Goal: Task Accomplishment & Management: Manage account settings

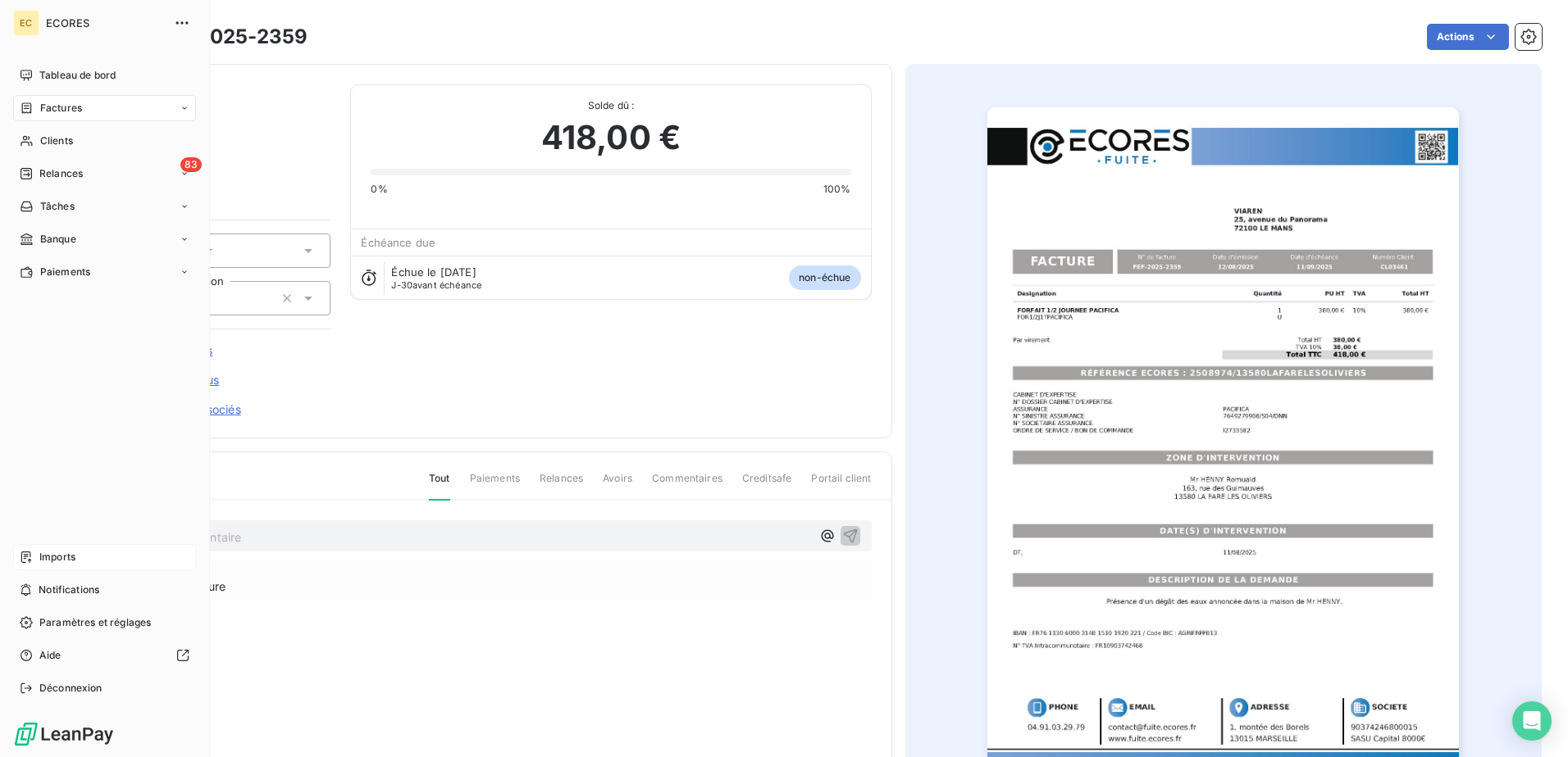
click at [55, 555] on span "Imports" at bounding box center [57, 558] width 36 height 15
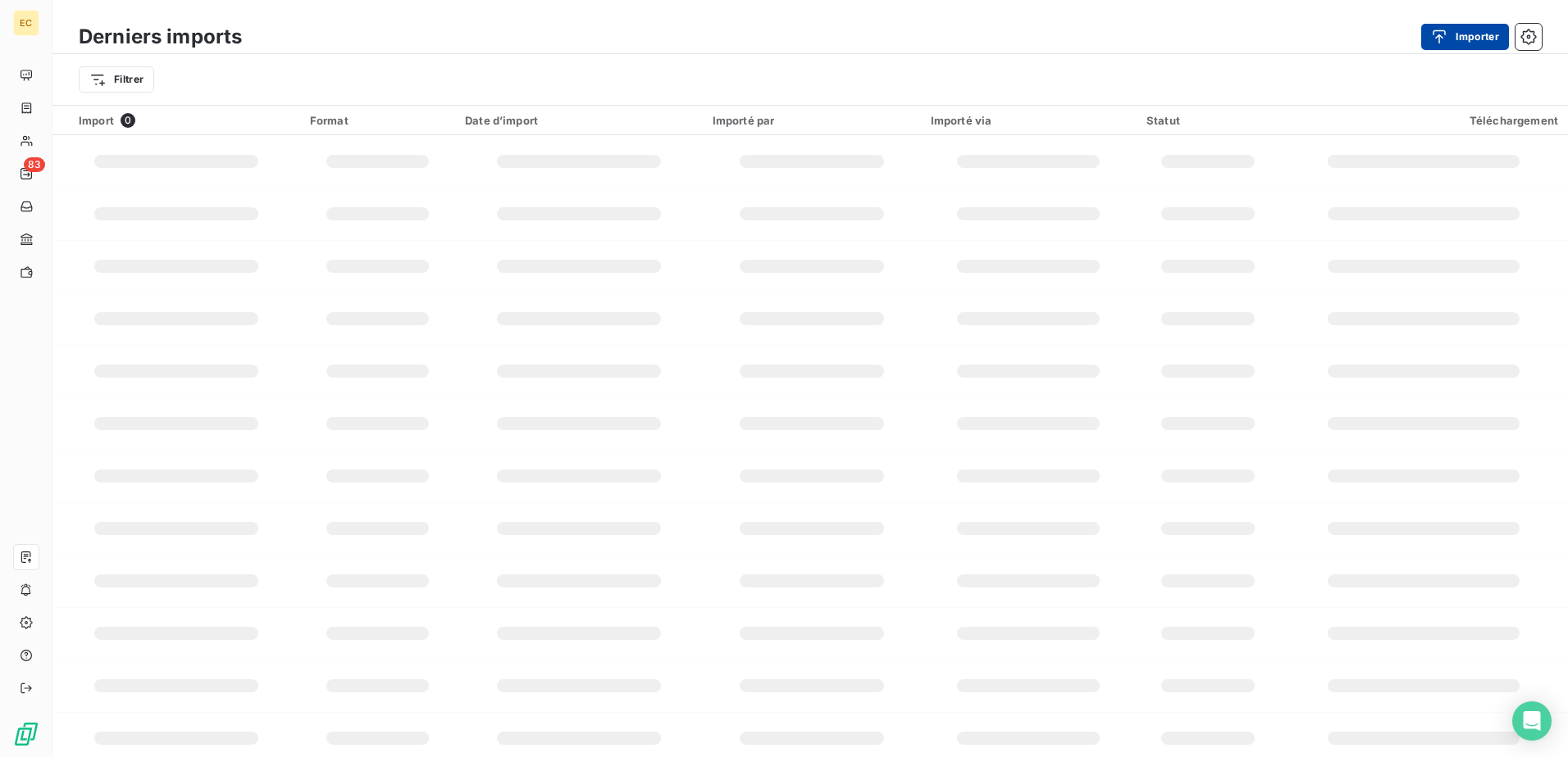
click at [1444, 41] on icon "button" at bounding box center [1439, 37] width 17 height 17
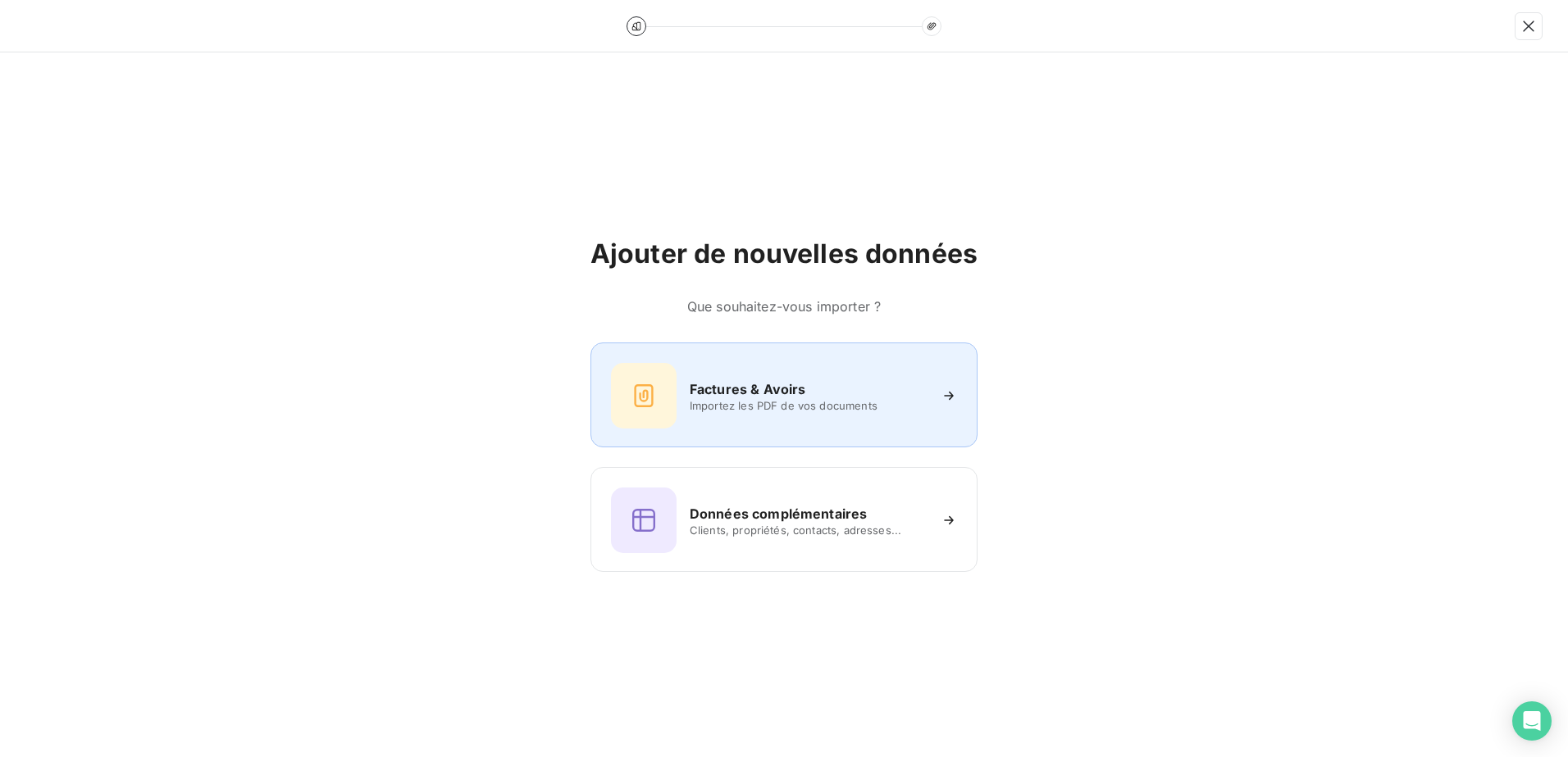
click at [730, 354] on div "Factures & Avoirs Importez les PDF de vos documents" at bounding box center [784, 396] width 387 height 105
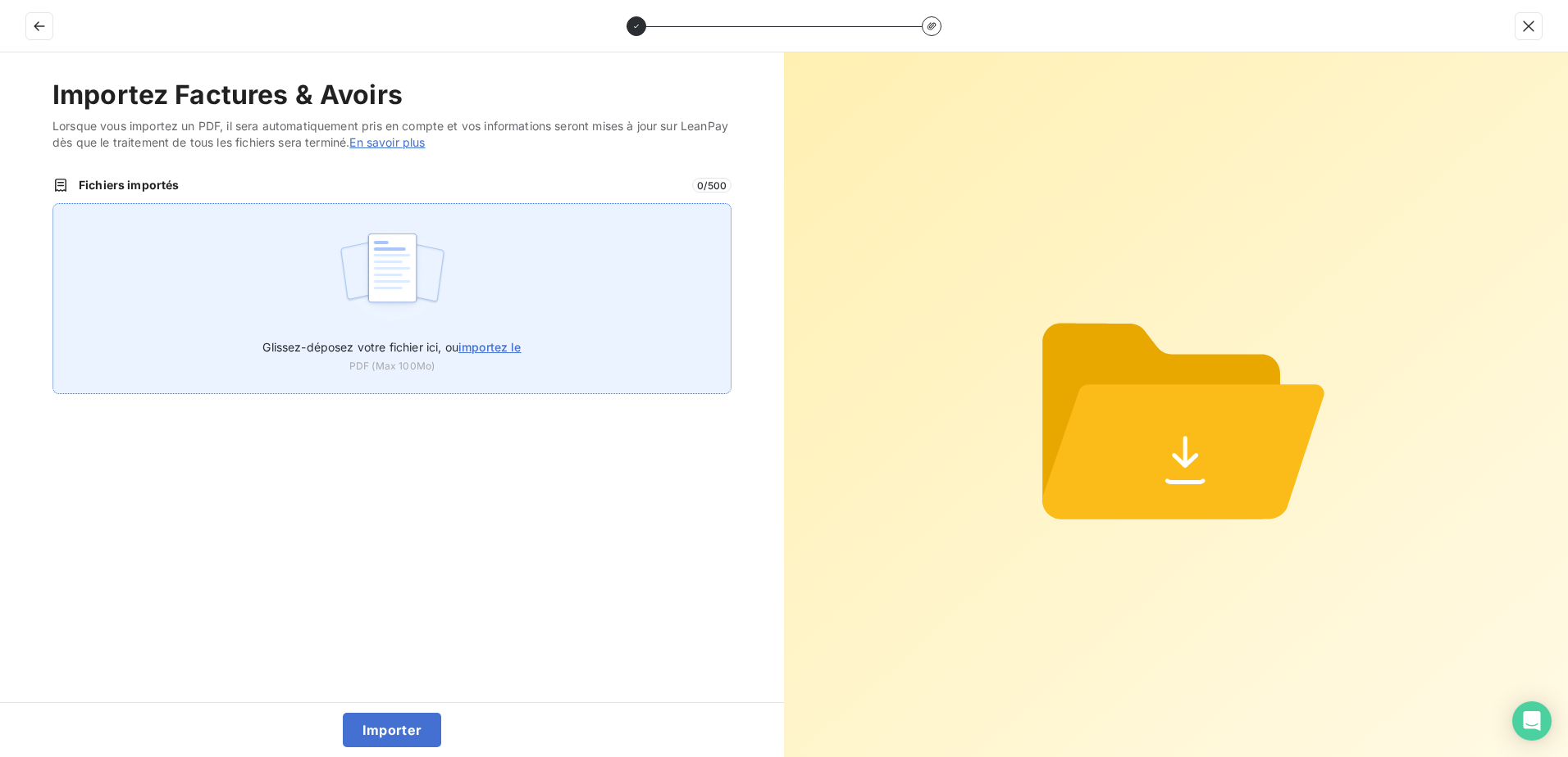
click at [509, 345] on span "importez le" at bounding box center [490, 347] width 63 height 14
click at [53, 204] on input "Glissez-déposez votre fichier ici, ou importez le" at bounding box center [53, 203] width 1 height 1
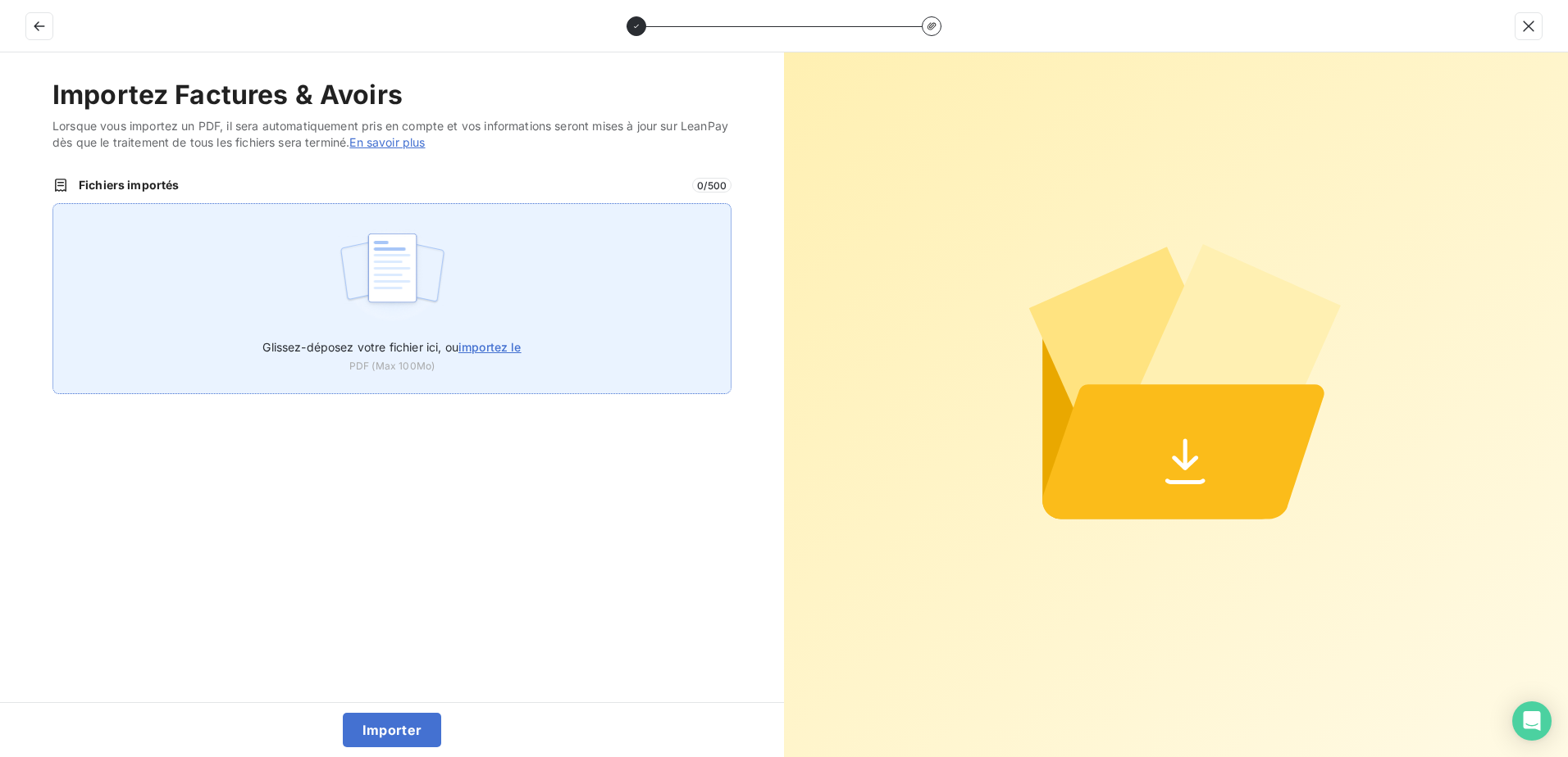
type input "C:\fakepath\FEF-2025-2360.pdf"
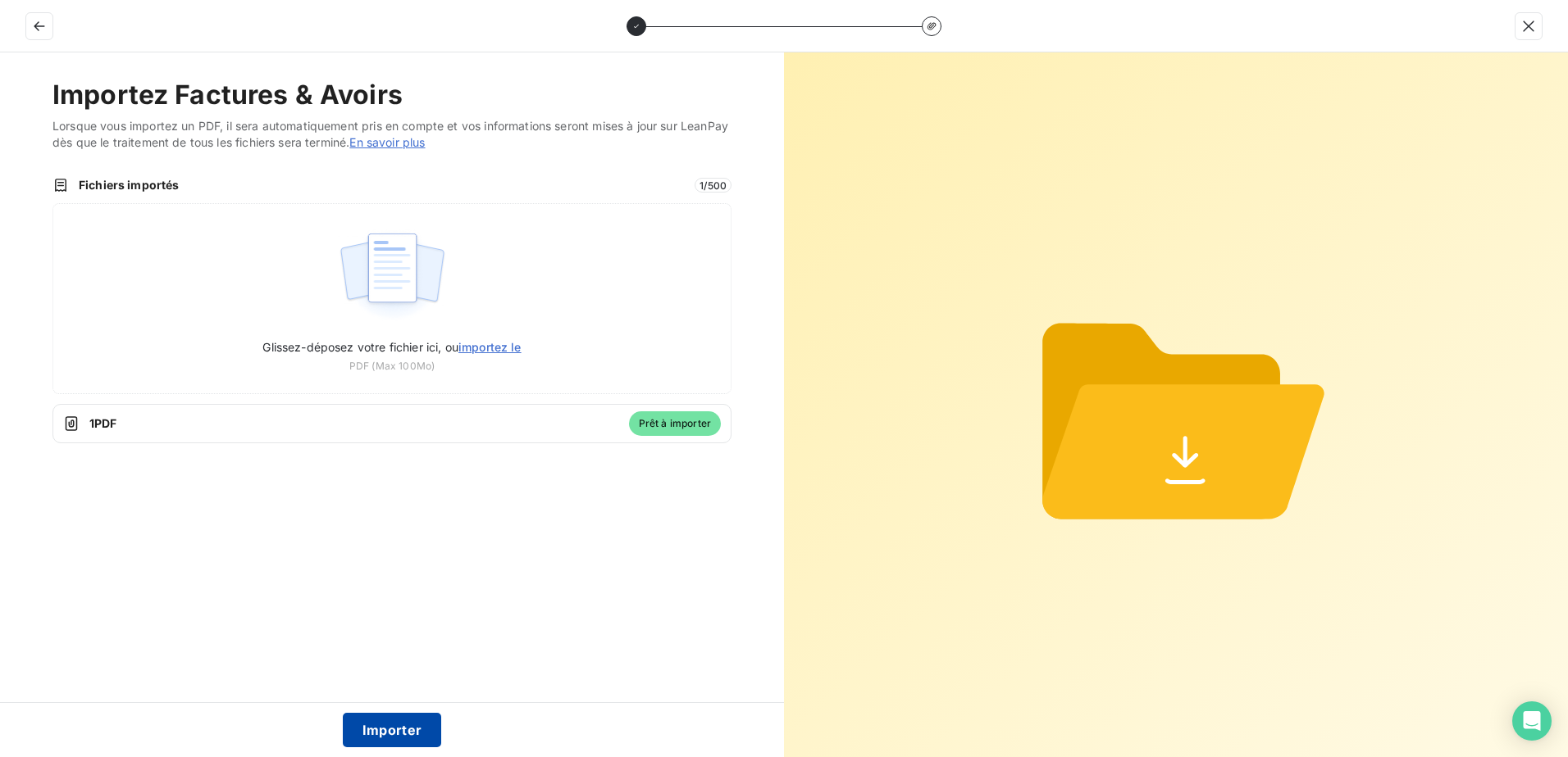
click at [408, 727] on button "Importer" at bounding box center [393, 729] width 100 height 34
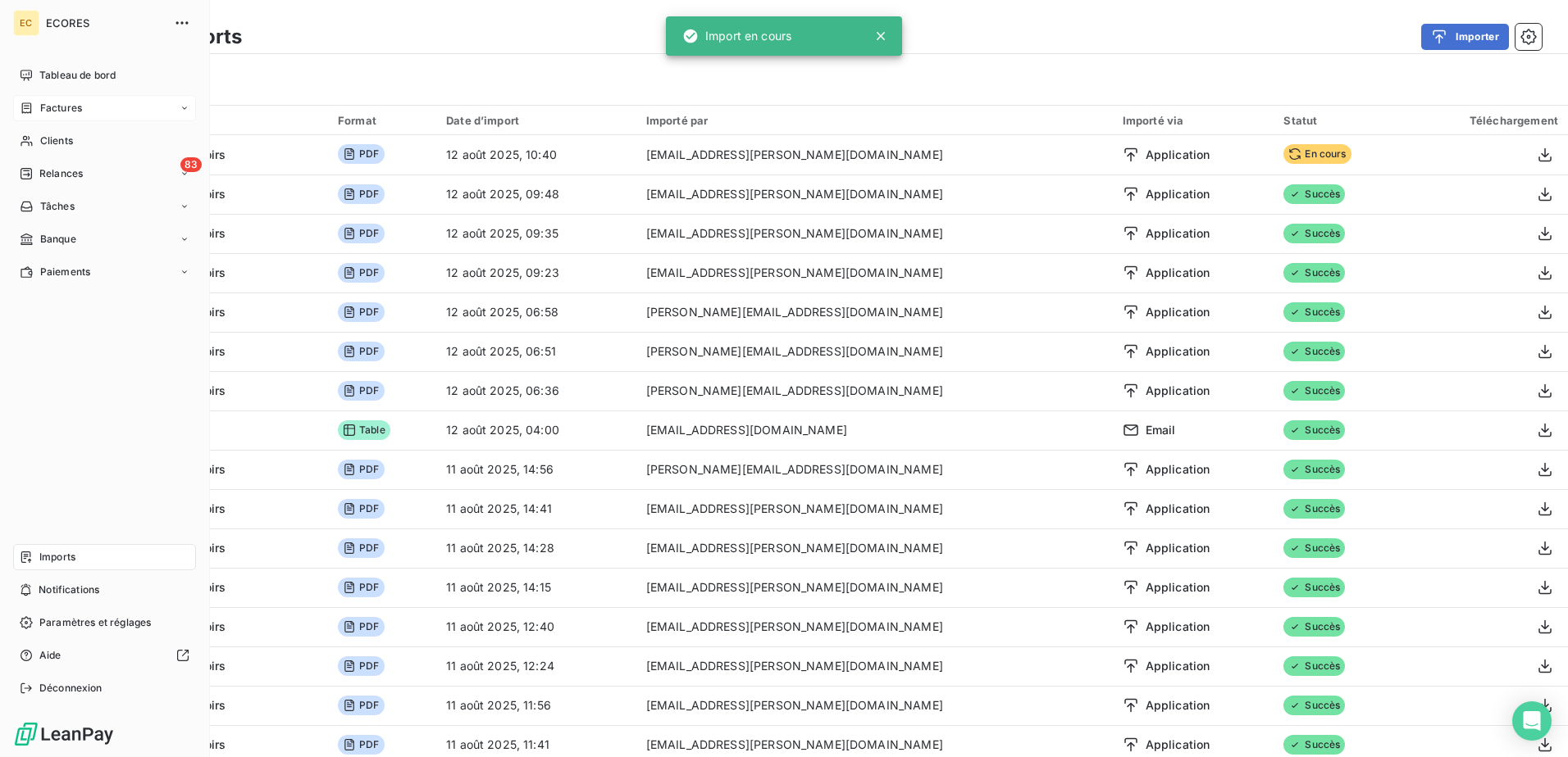
click at [60, 108] on span "Factures" at bounding box center [61, 108] width 42 height 15
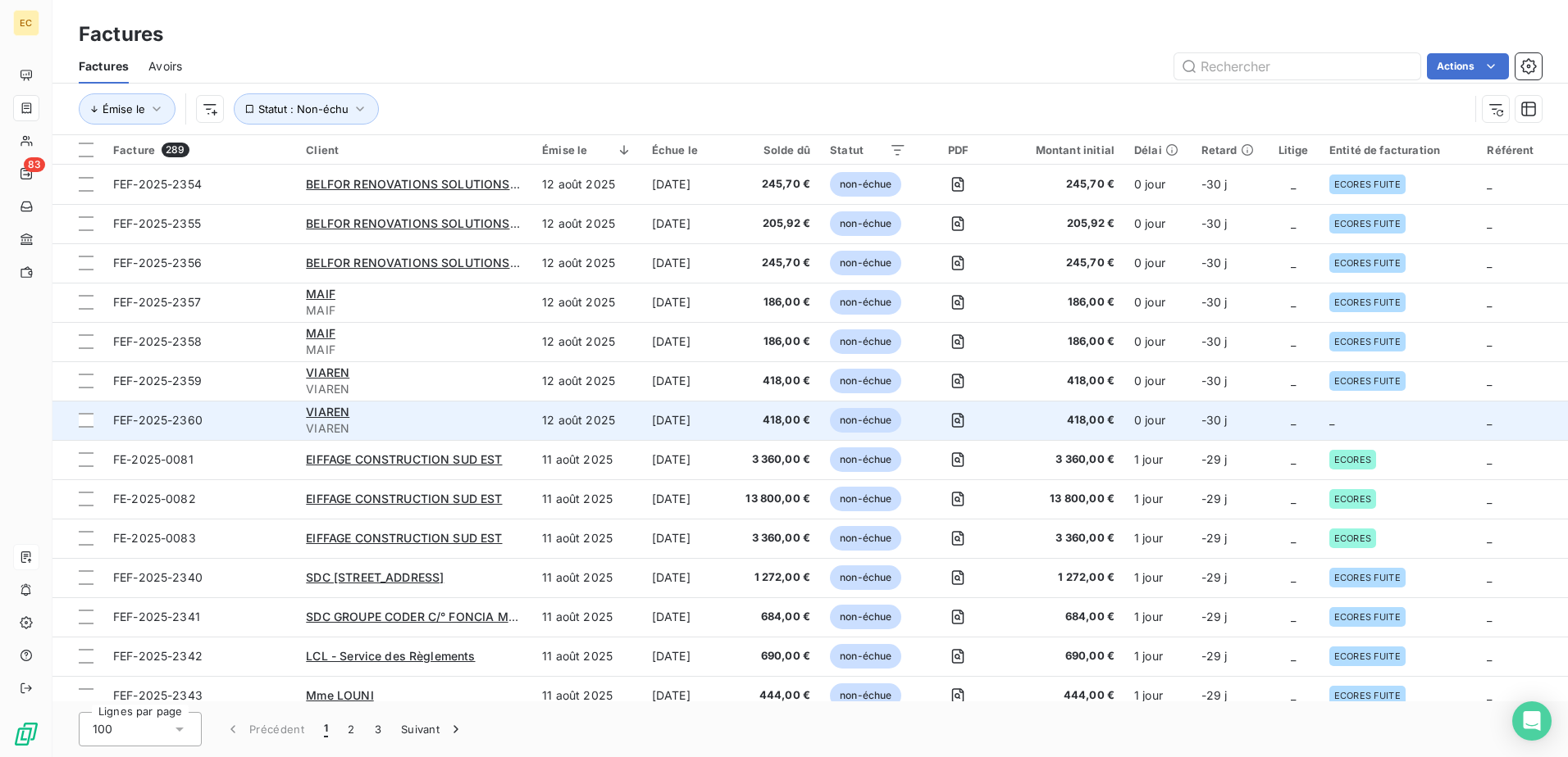
click at [998, 409] on td at bounding box center [957, 420] width 84 height 40
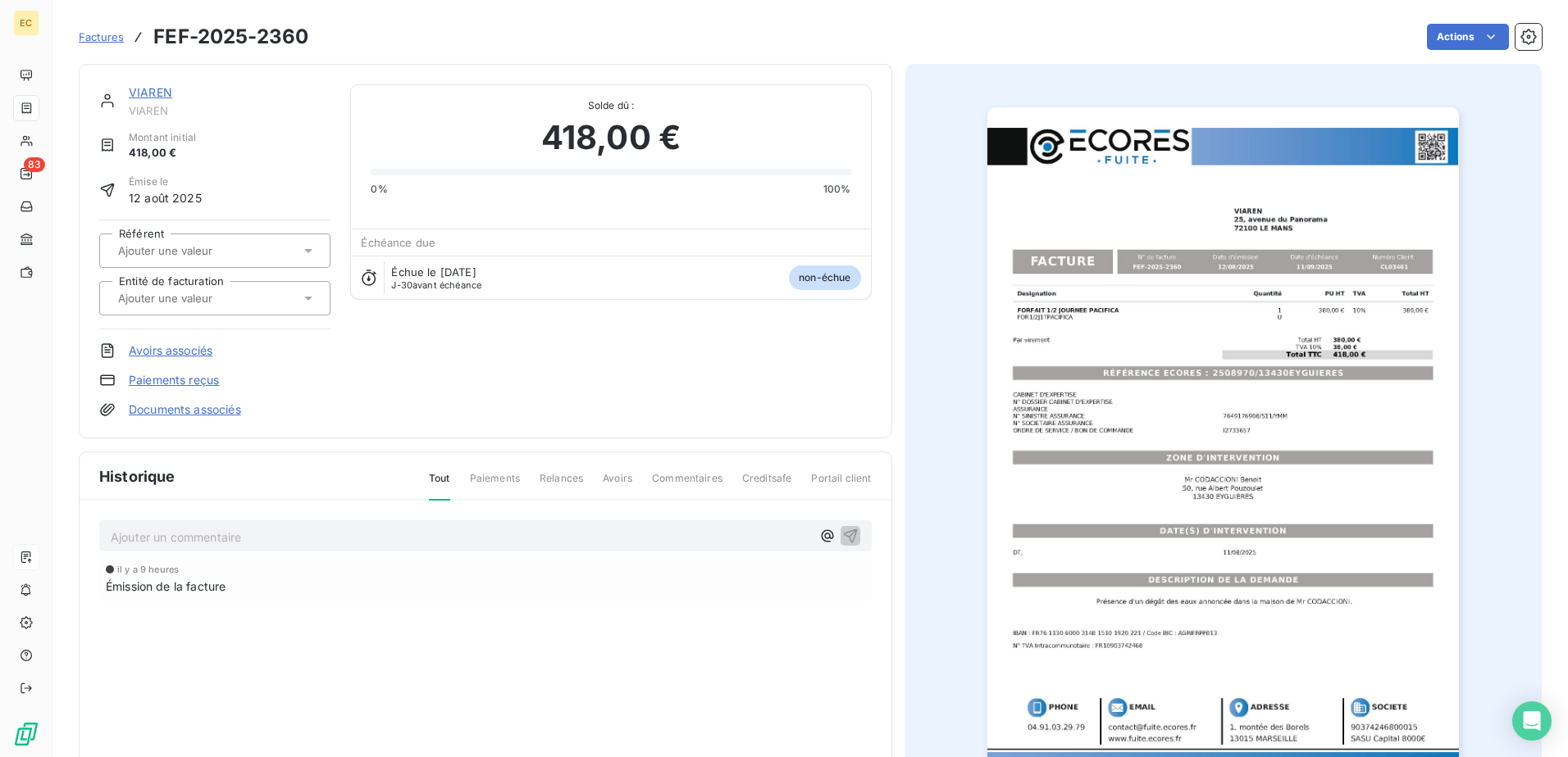
click at [195, 411] on link "Documents associés" at bounding box center [185, 410] width 113 height 17
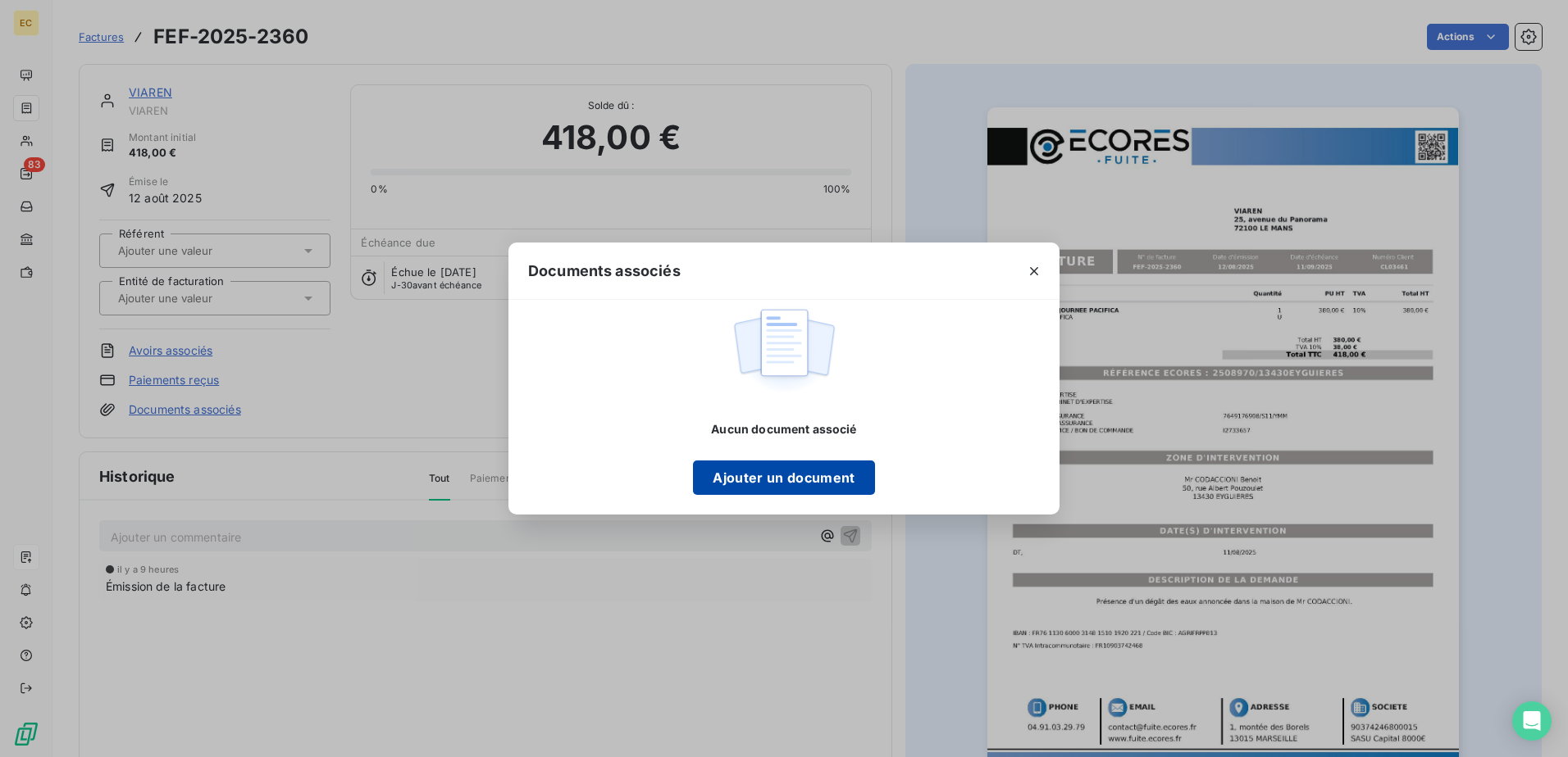
click at [735, 477] on button "Ajouter un document" at bounding box center [783, 478] width 181 height 34
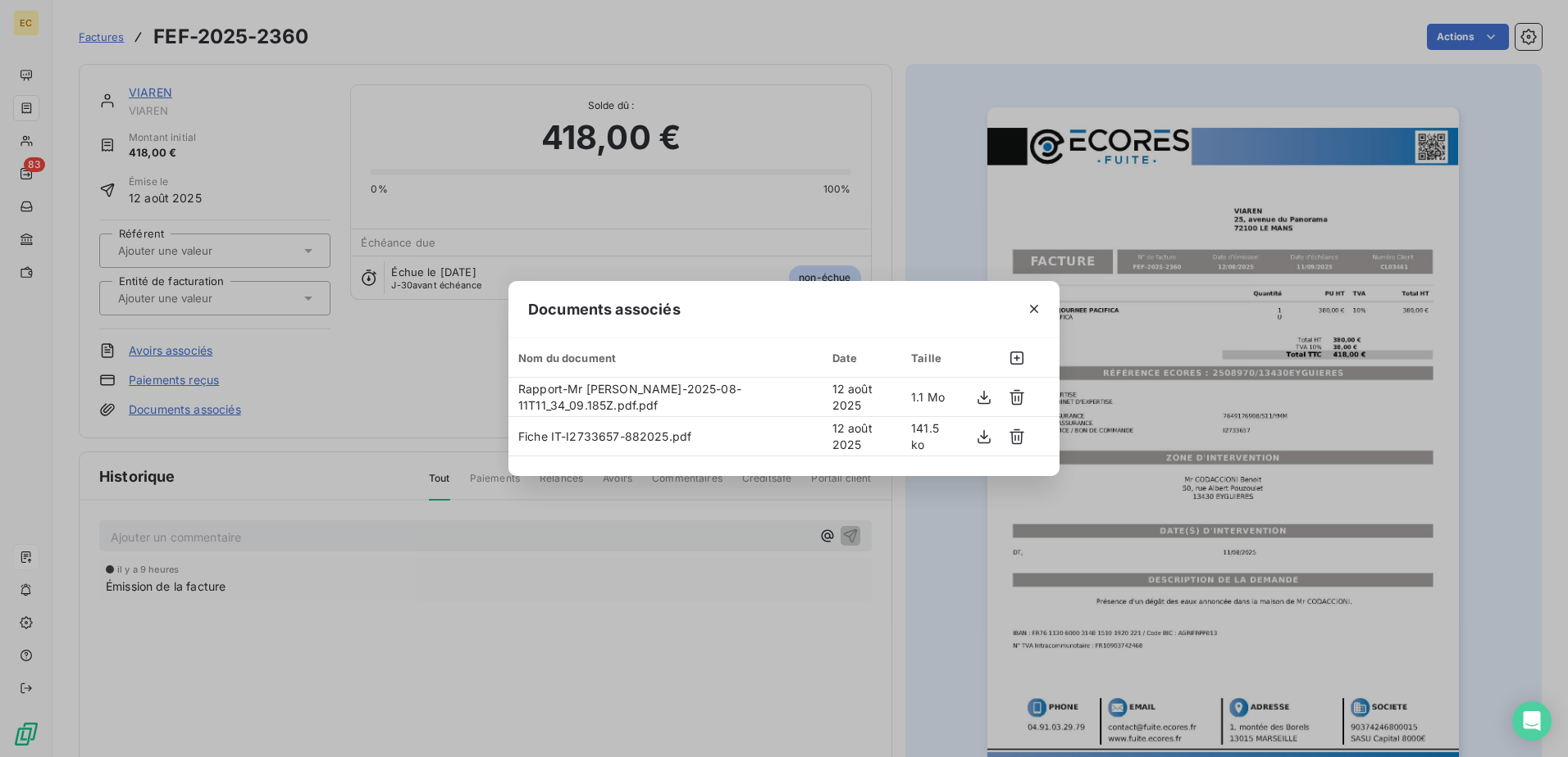
click at [143, 302] on div "Documents associés Nom du document Date Taille Rapport-Mr CODACCIONI Benoit-202…" at bounding box center [784, 378] width 1568 height 757
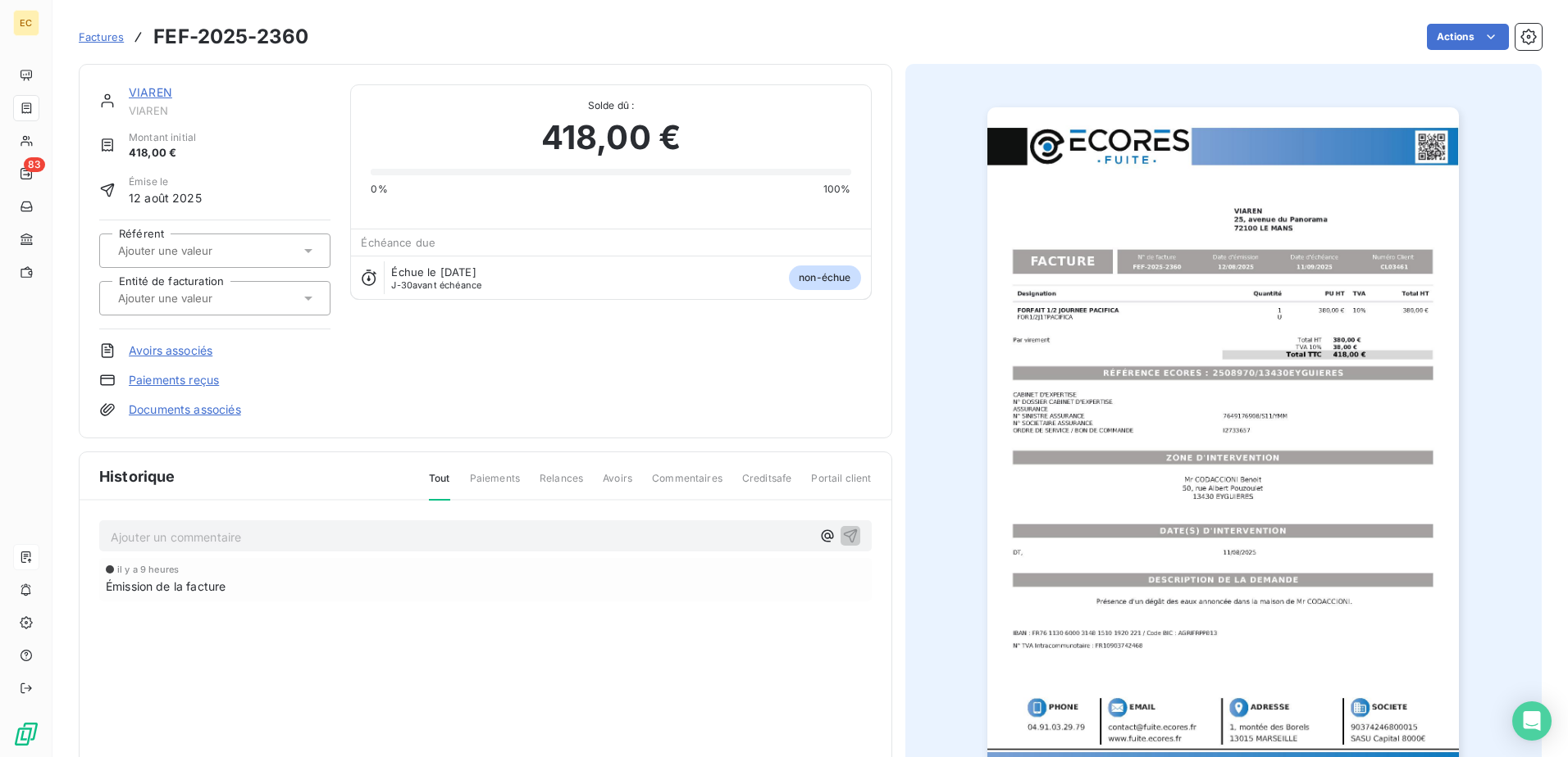
click at [143, 303] on input "text" at bounding box center [198, 299] width 165 height 15
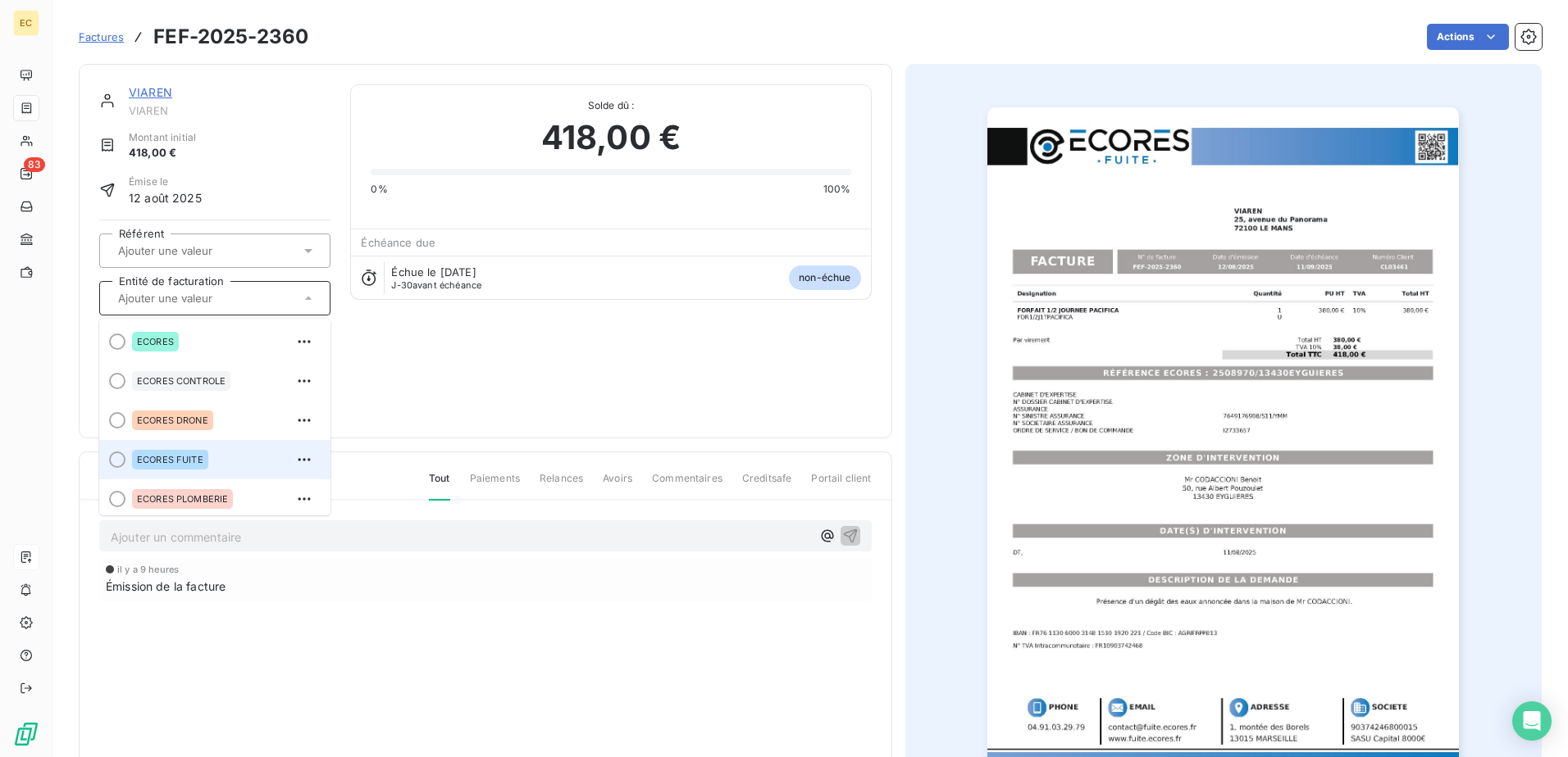
click at [137, 463] on span "ECORES FUITE" at bounding box center [170, 459] width 66 height 10
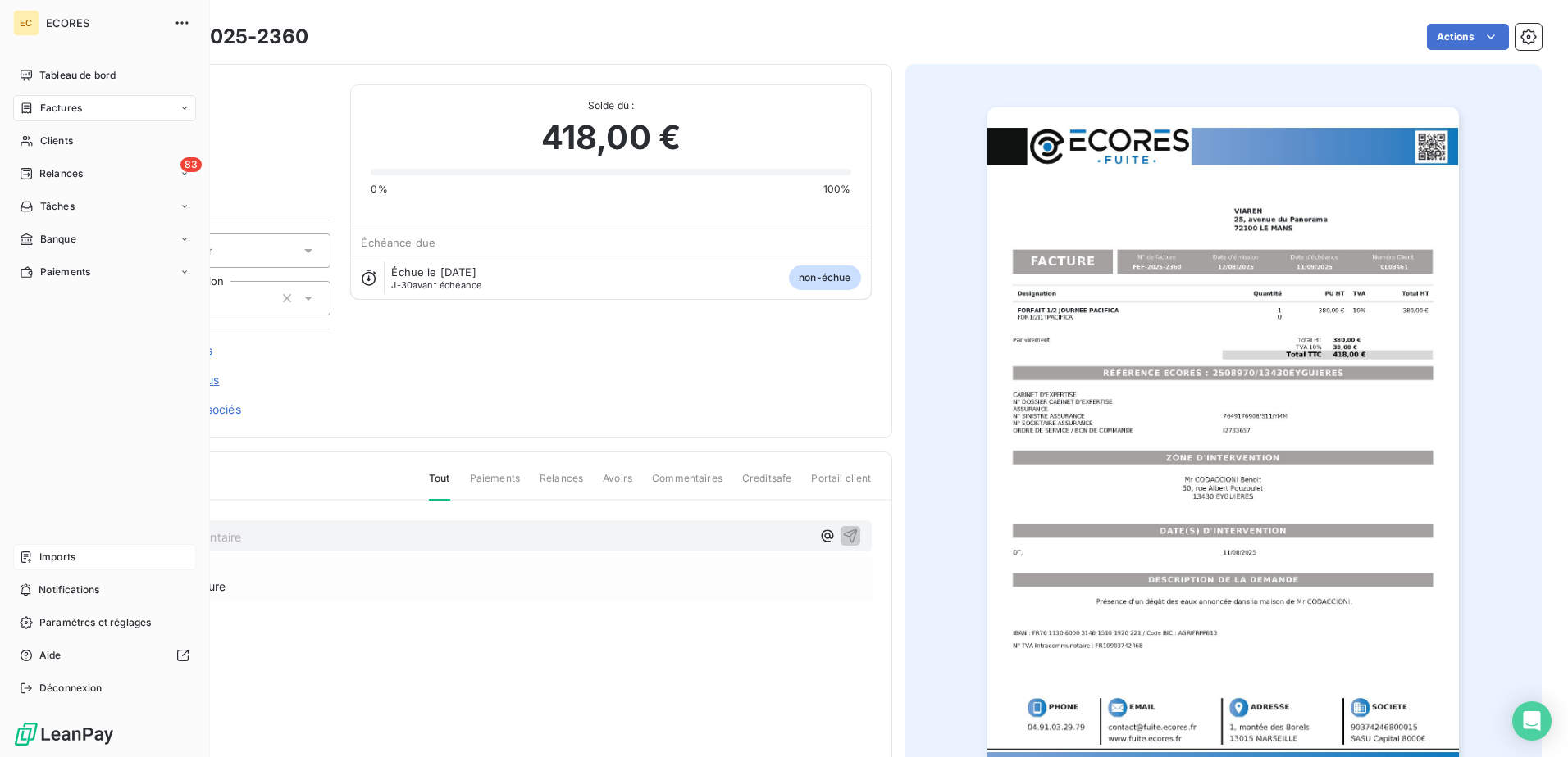
click at [89, 551] on div "Imports" at bounding box center [104, 557] width 183 height 26
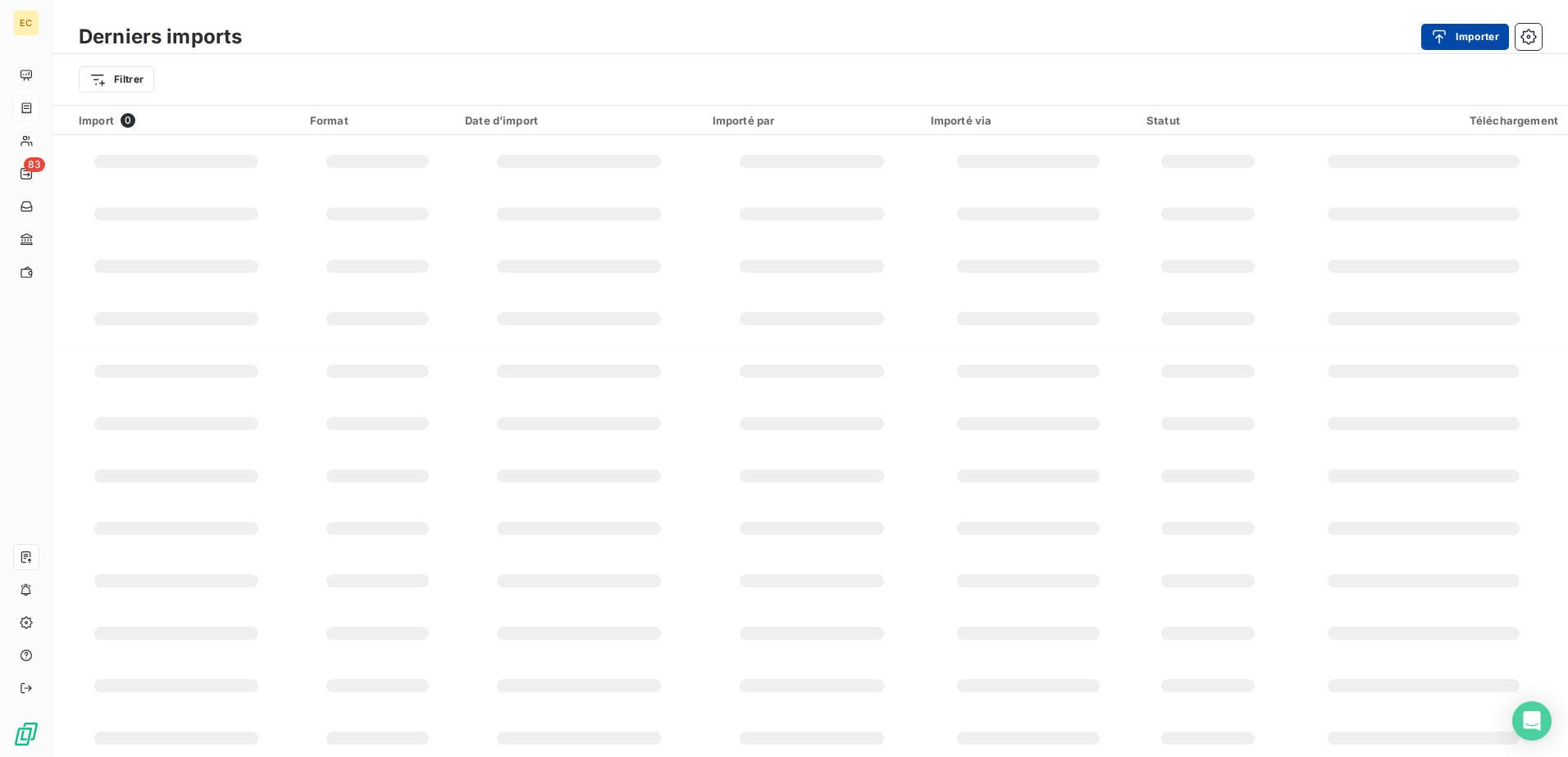
click at [1481, 28] on button "Importer" at bounding box center [1465, 37] width 88 height 26
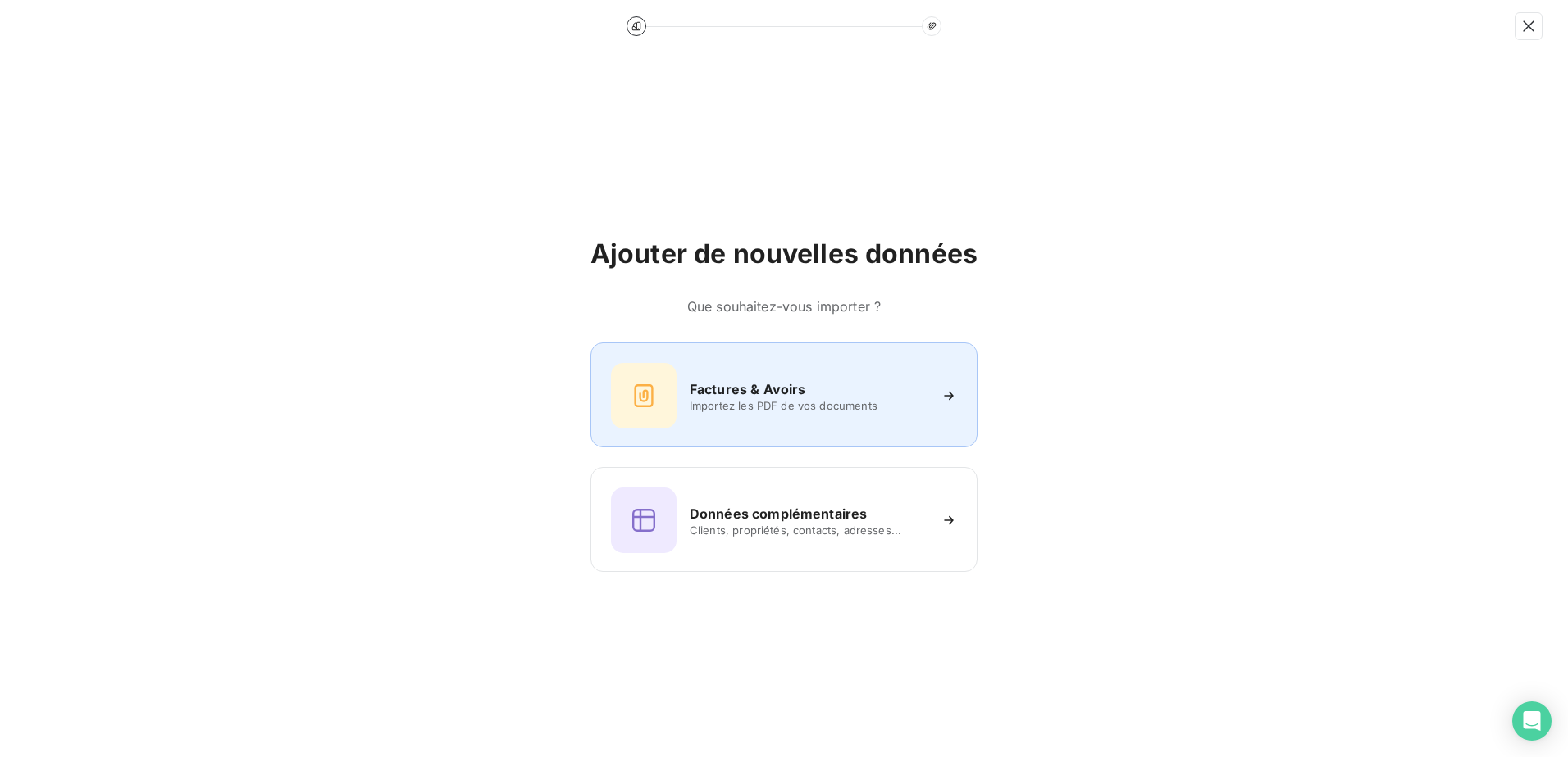
click at [702, 386] on h6 "Factures & Avoirs" at bounding box center [748, 389] width 116 height 19
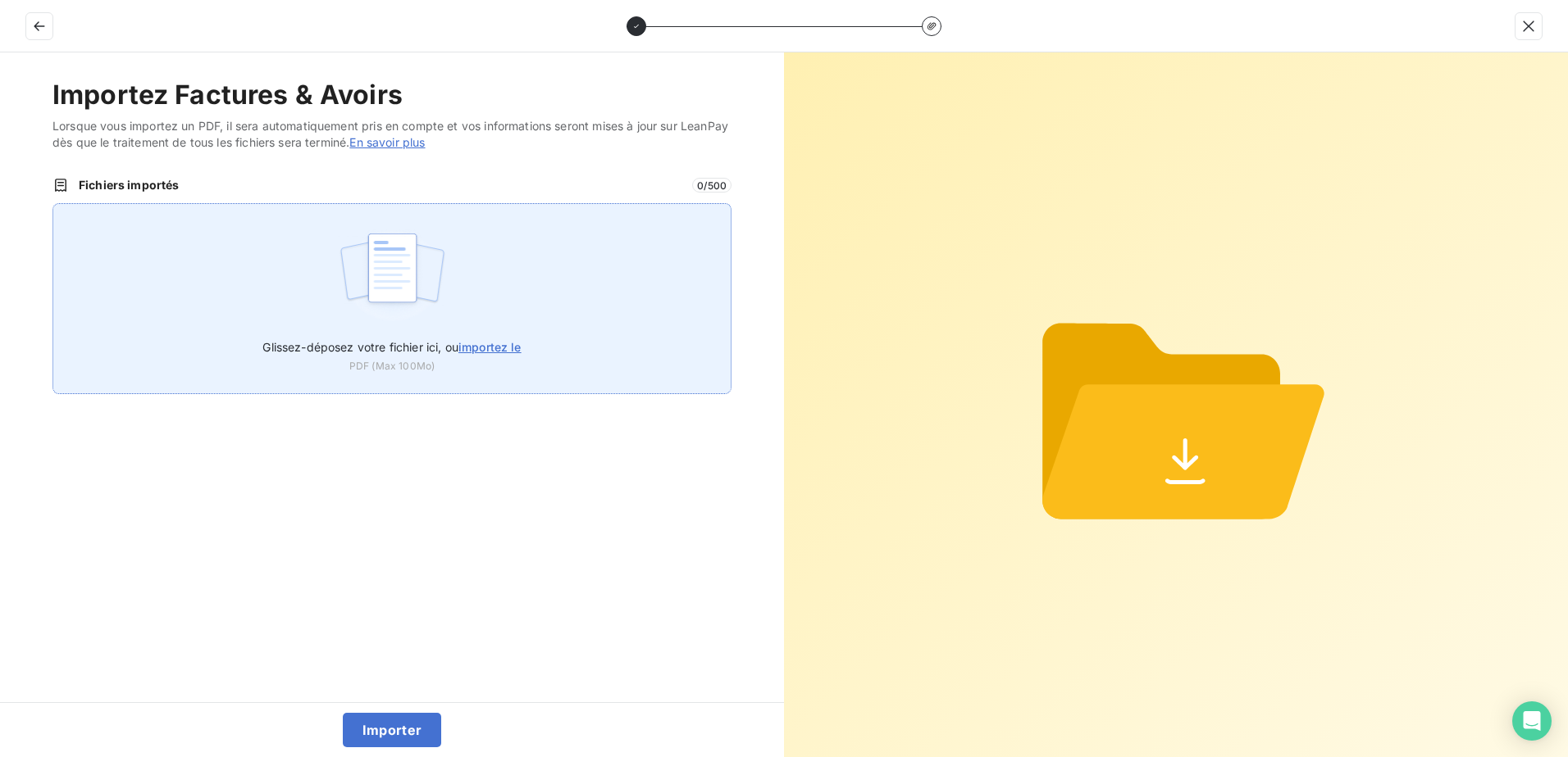
click at [390, 321] on img at bounding box center [392, 277] width 109 height 105
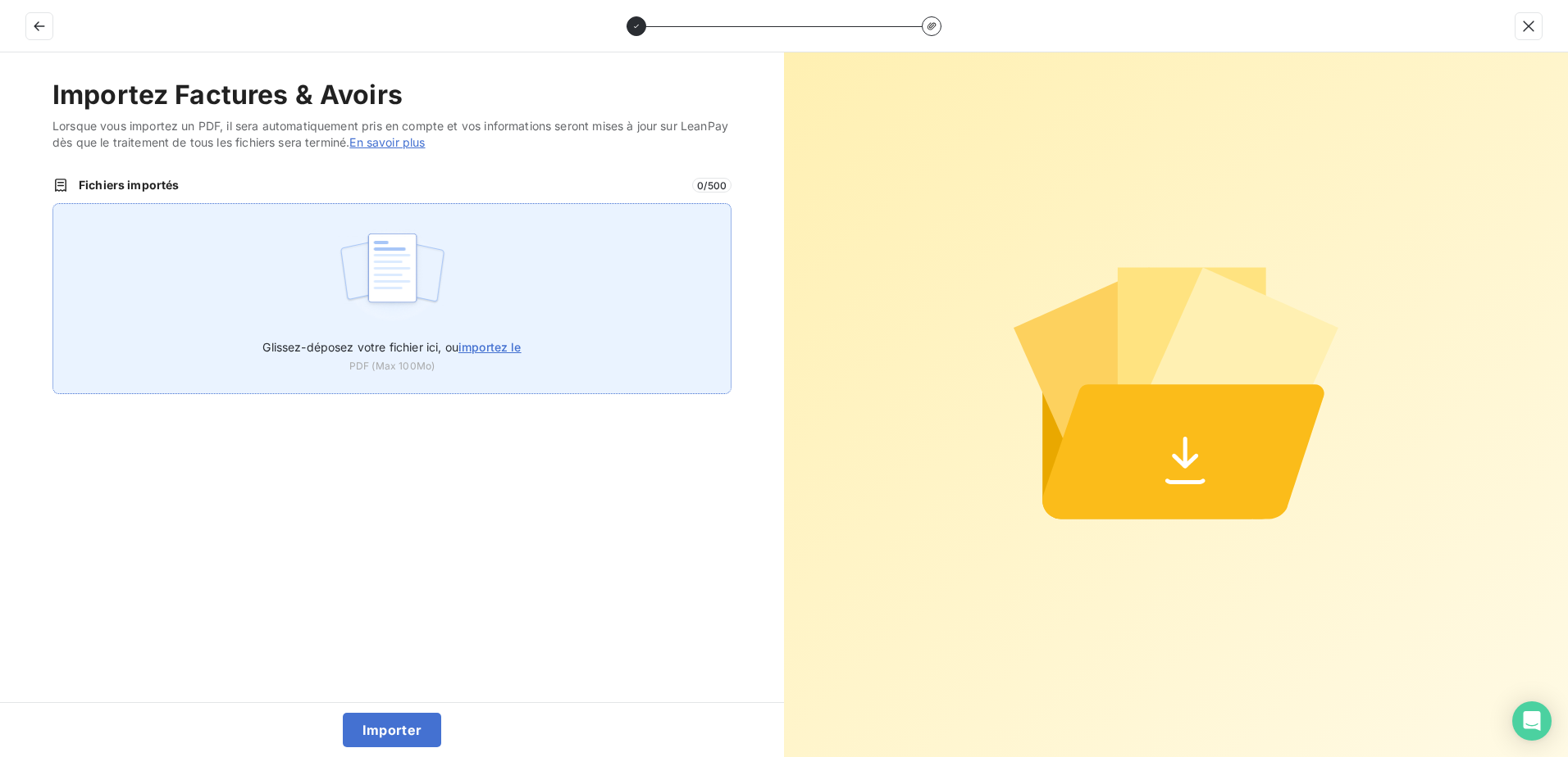
type input "C:\fakepath\FEF-2025-2361.pdf"
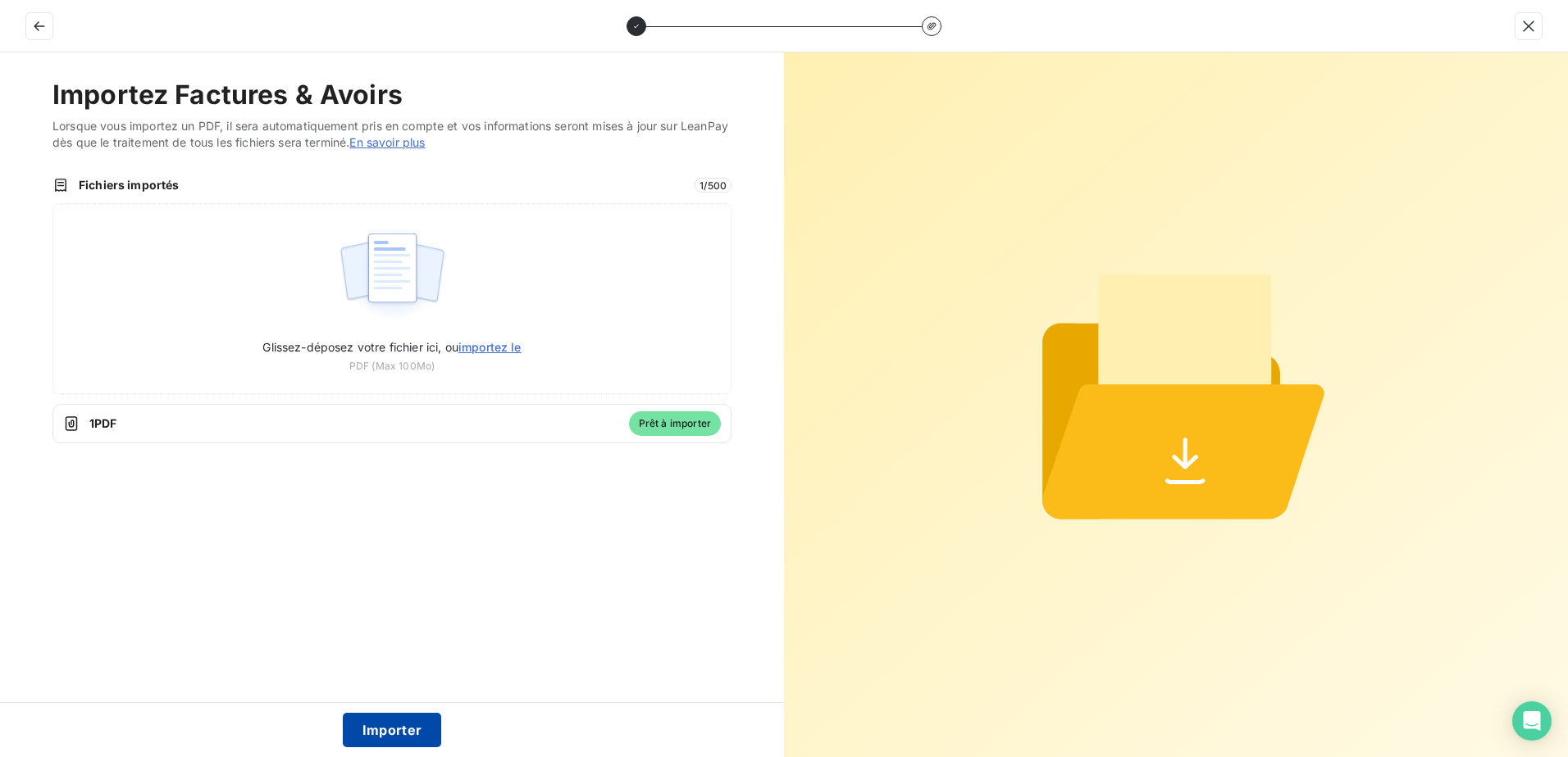
click at [374, 726] on button "Importer" at bounding box center [393, 729] width 100 height 34
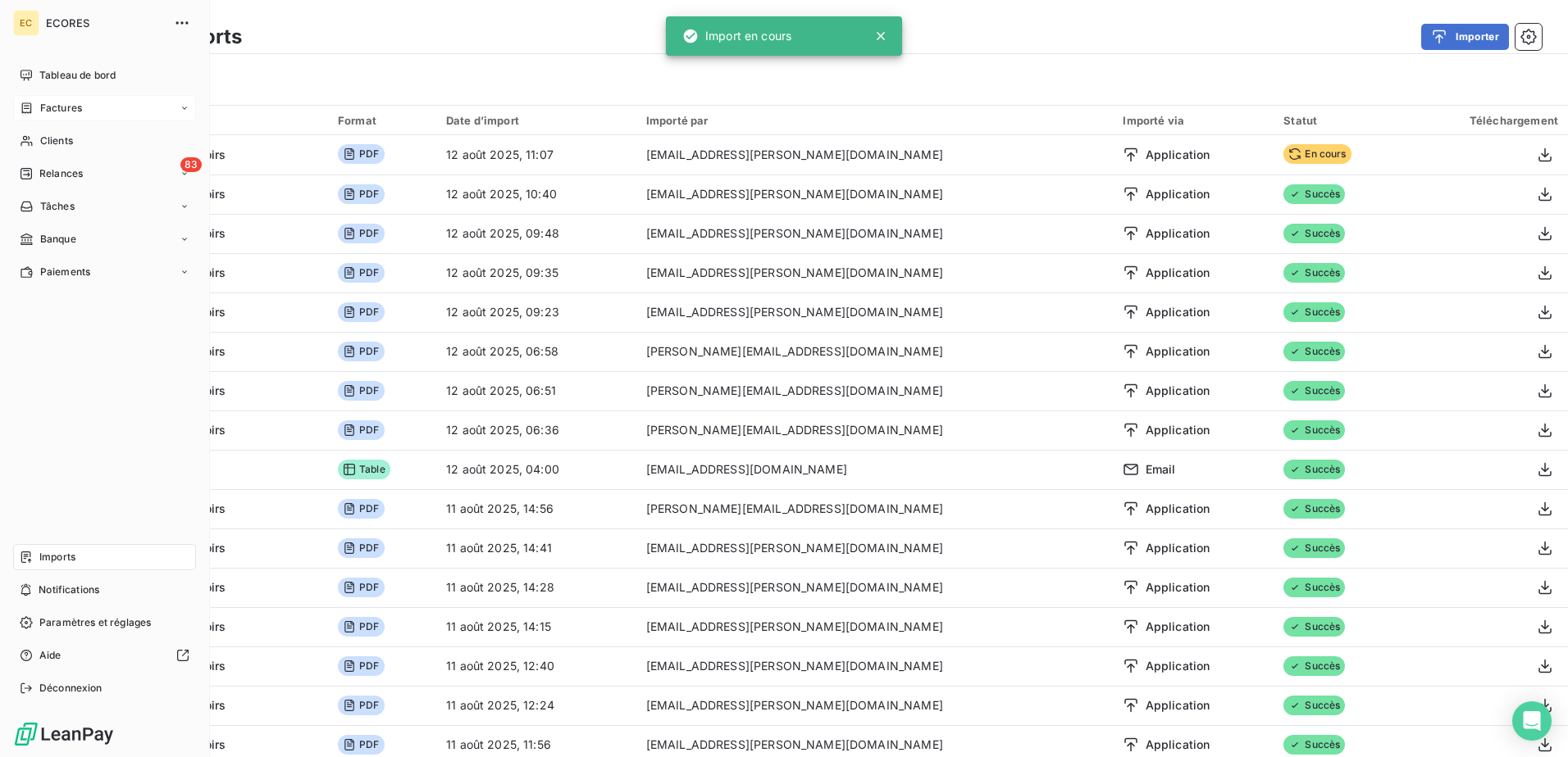
click at [41, 98] on div "Factures" at bounding box center [104, 108] width 183 height 26
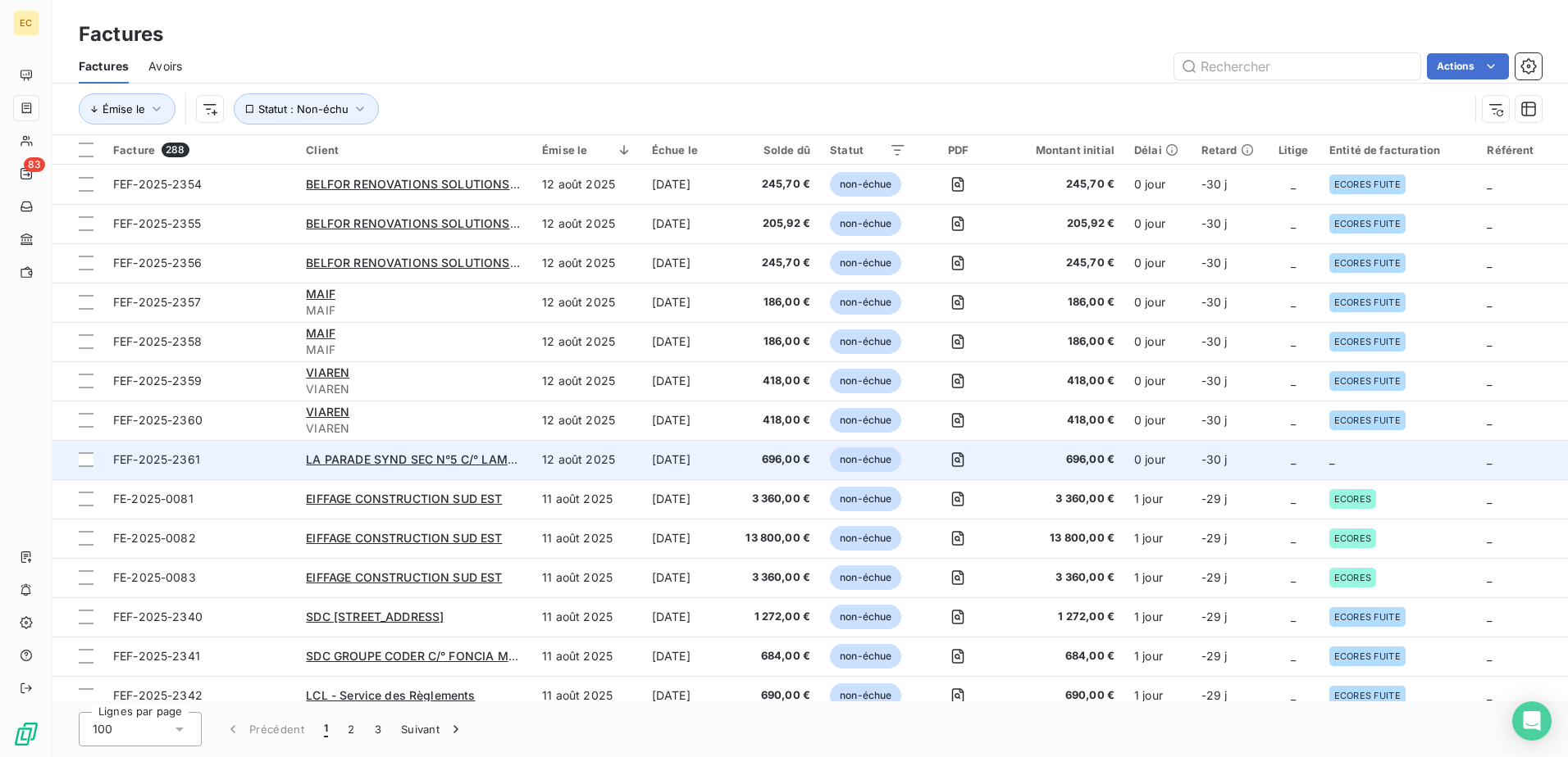
click at [1250, 458] on td "-30 j" at bounding box center [1229, 459] width 76 height 40
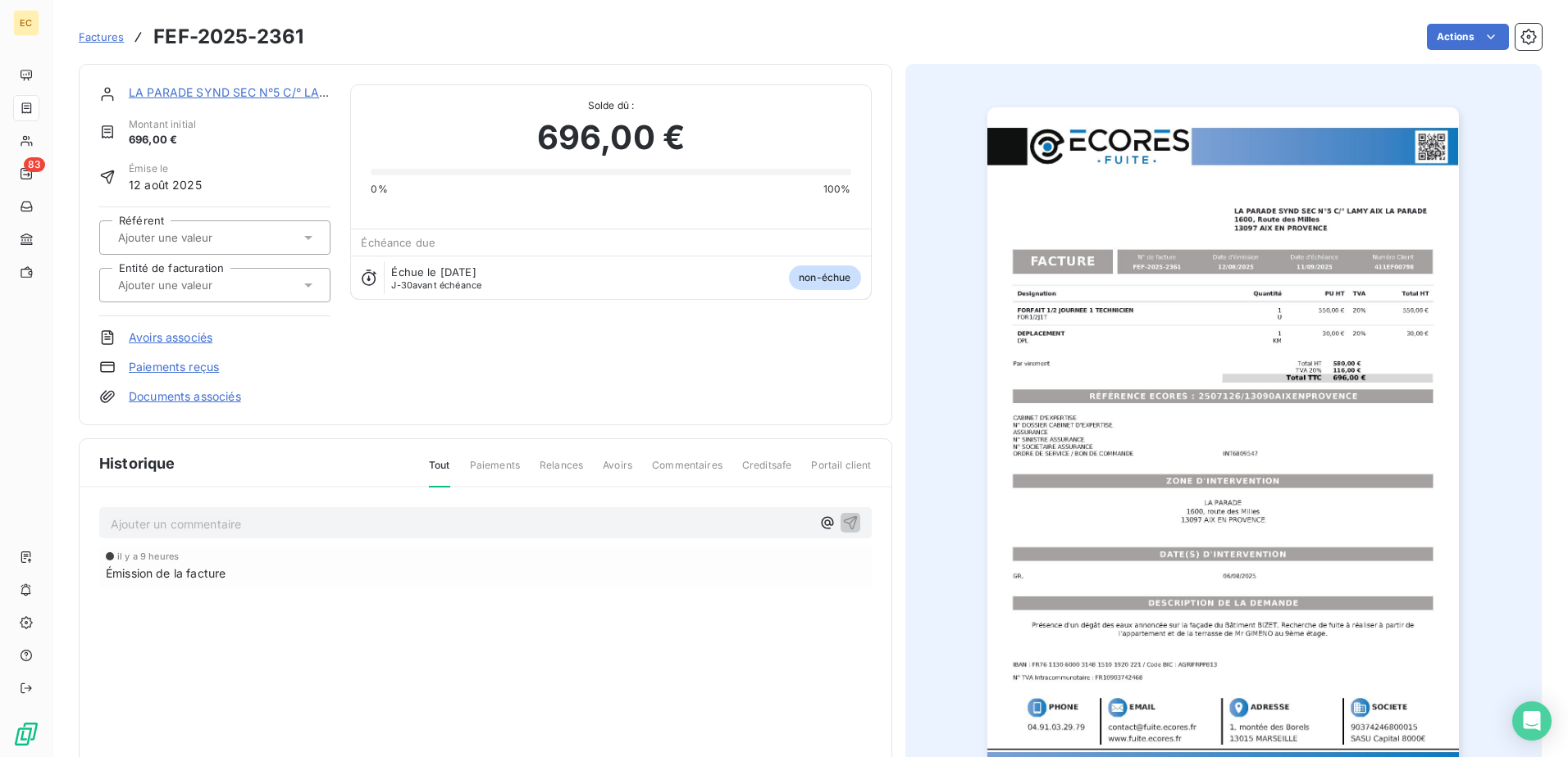
click at [202, 395] on link "Documents associés" at bounding box center [185, 396] width 113 height 17
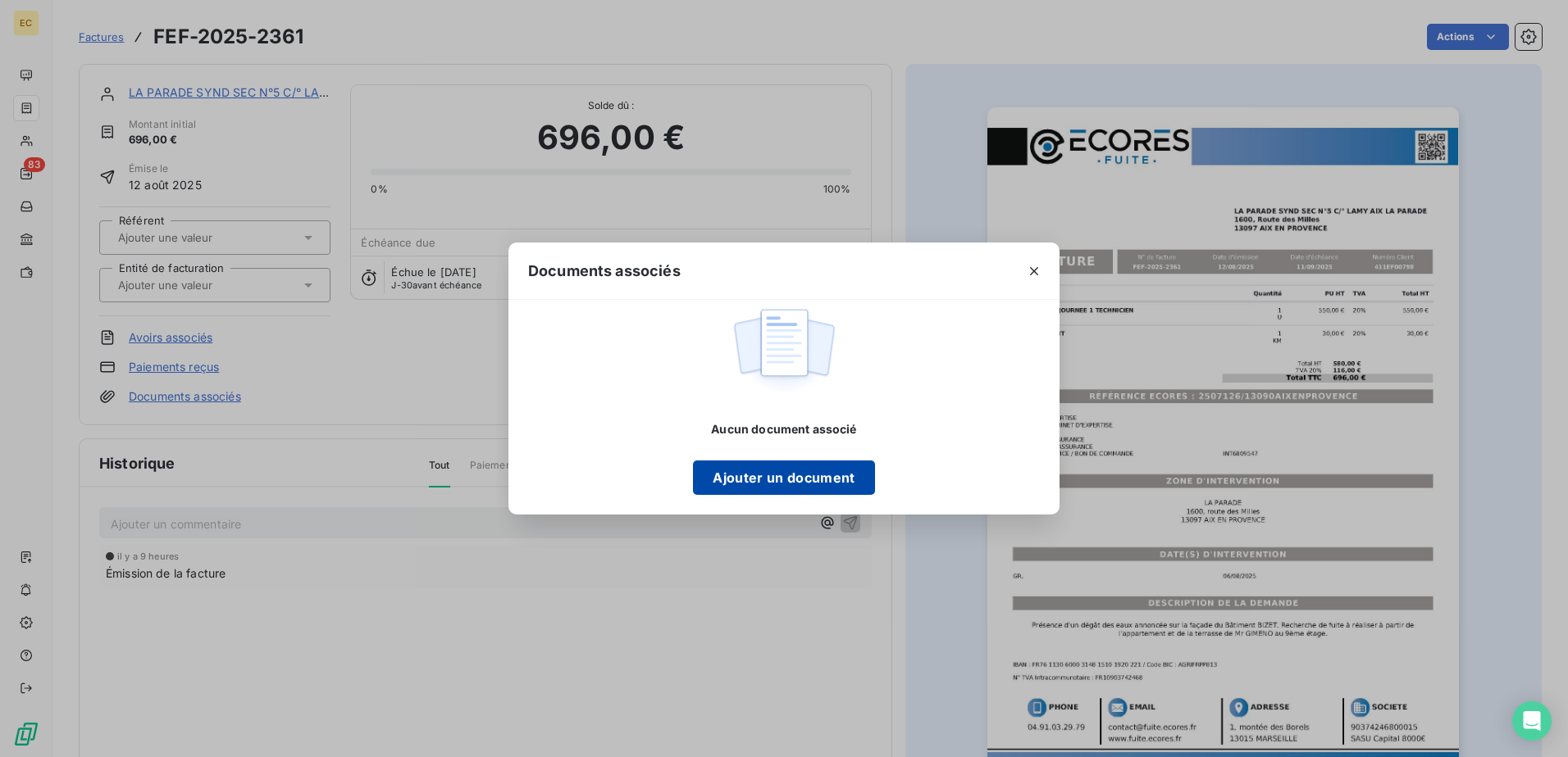
click at [776, 479] on button "Ajouter un document" at bounding box center [783, 478] width 181 height 34
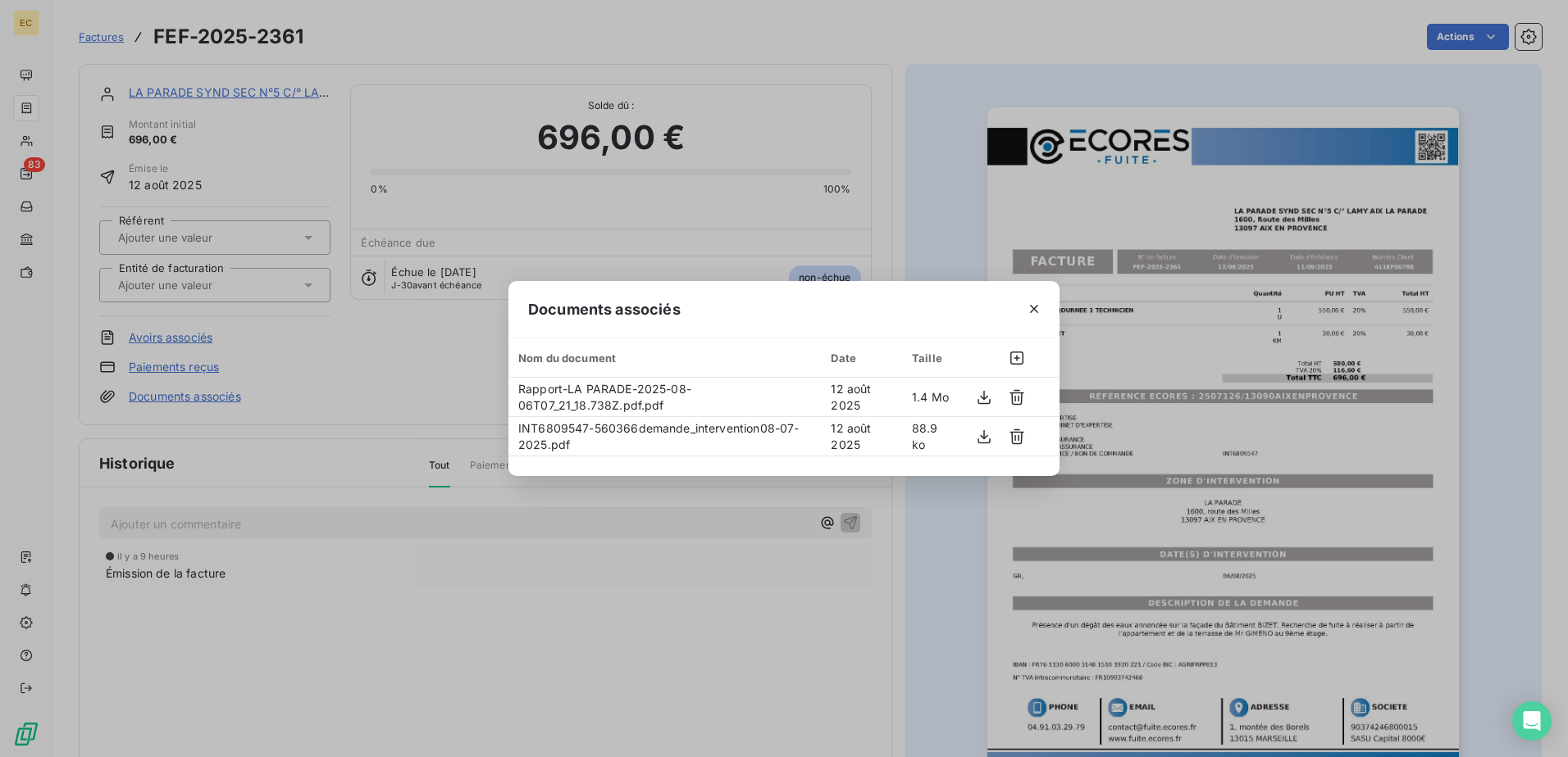
click at [323, 351] on div "Documents associés Nom du document Date Taille Rapport-LA PARADE-2025-08-06T07_…" at bounding box center [784, 378] width 1568 height 757
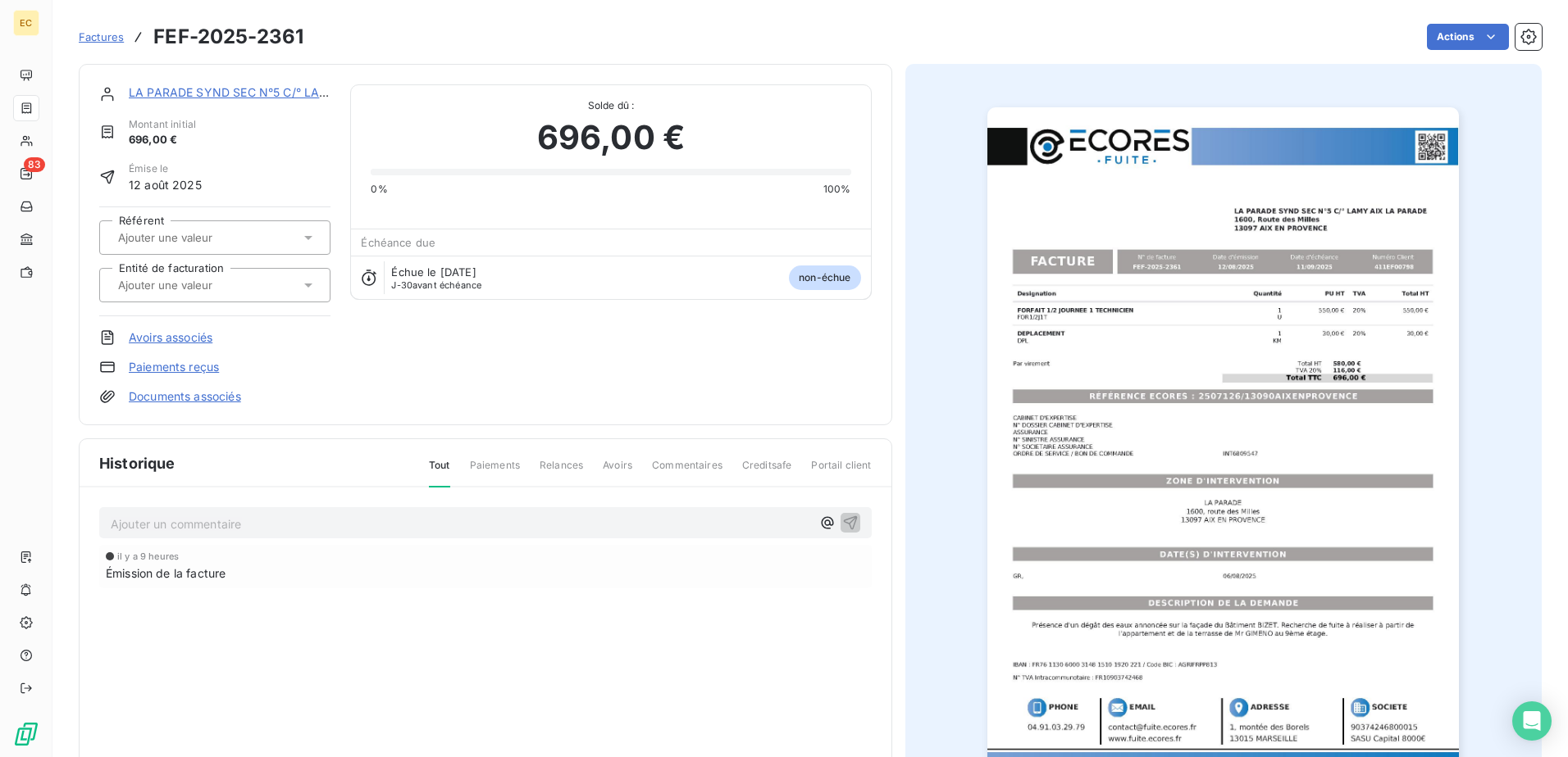
click at [255, 295] on div at bounding box center [207, 285] width 187 height 21
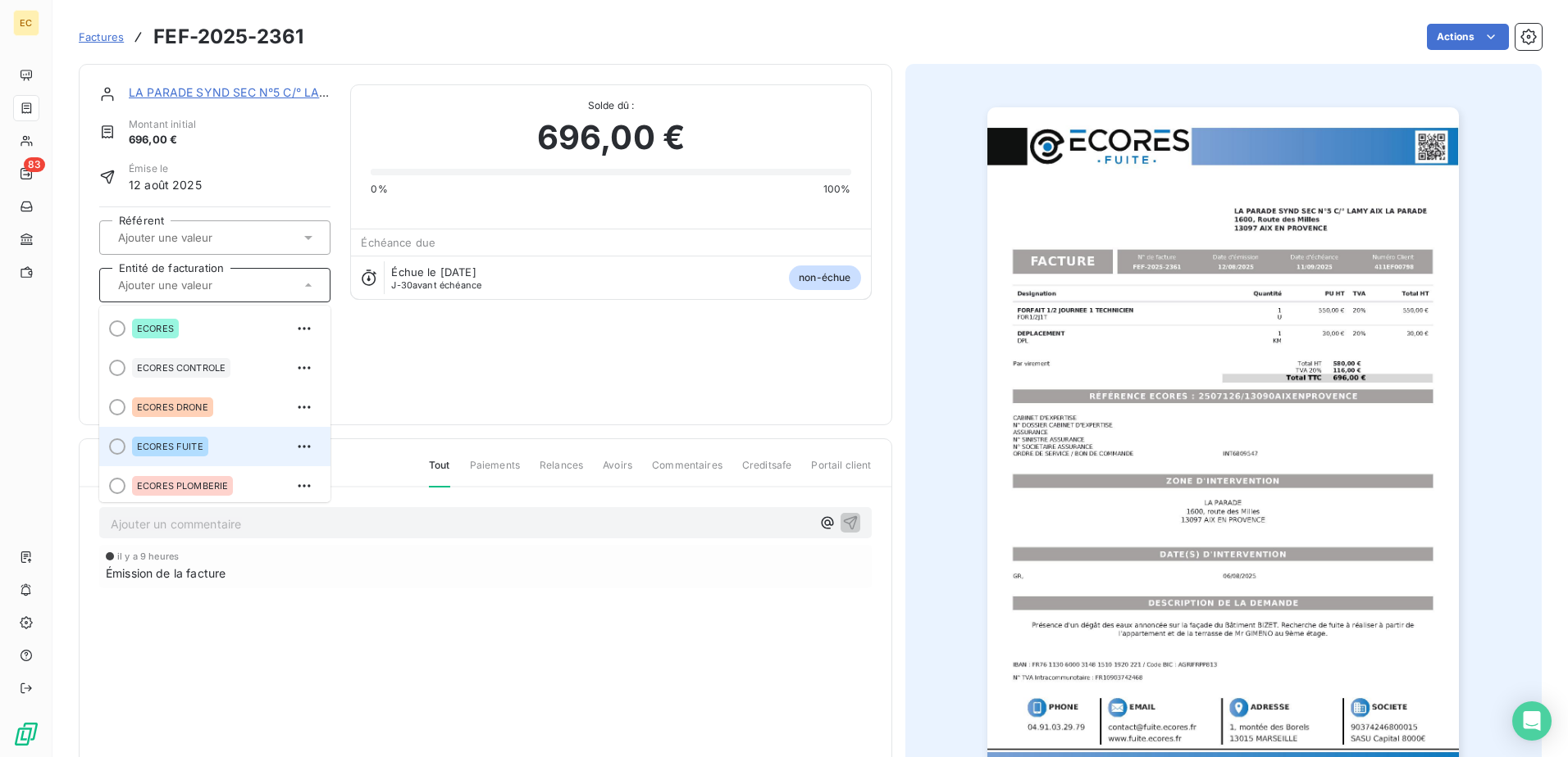
click at [205, 433] on div "ECORES FUITE" at bounding box center [224, 446] width 185 height 26
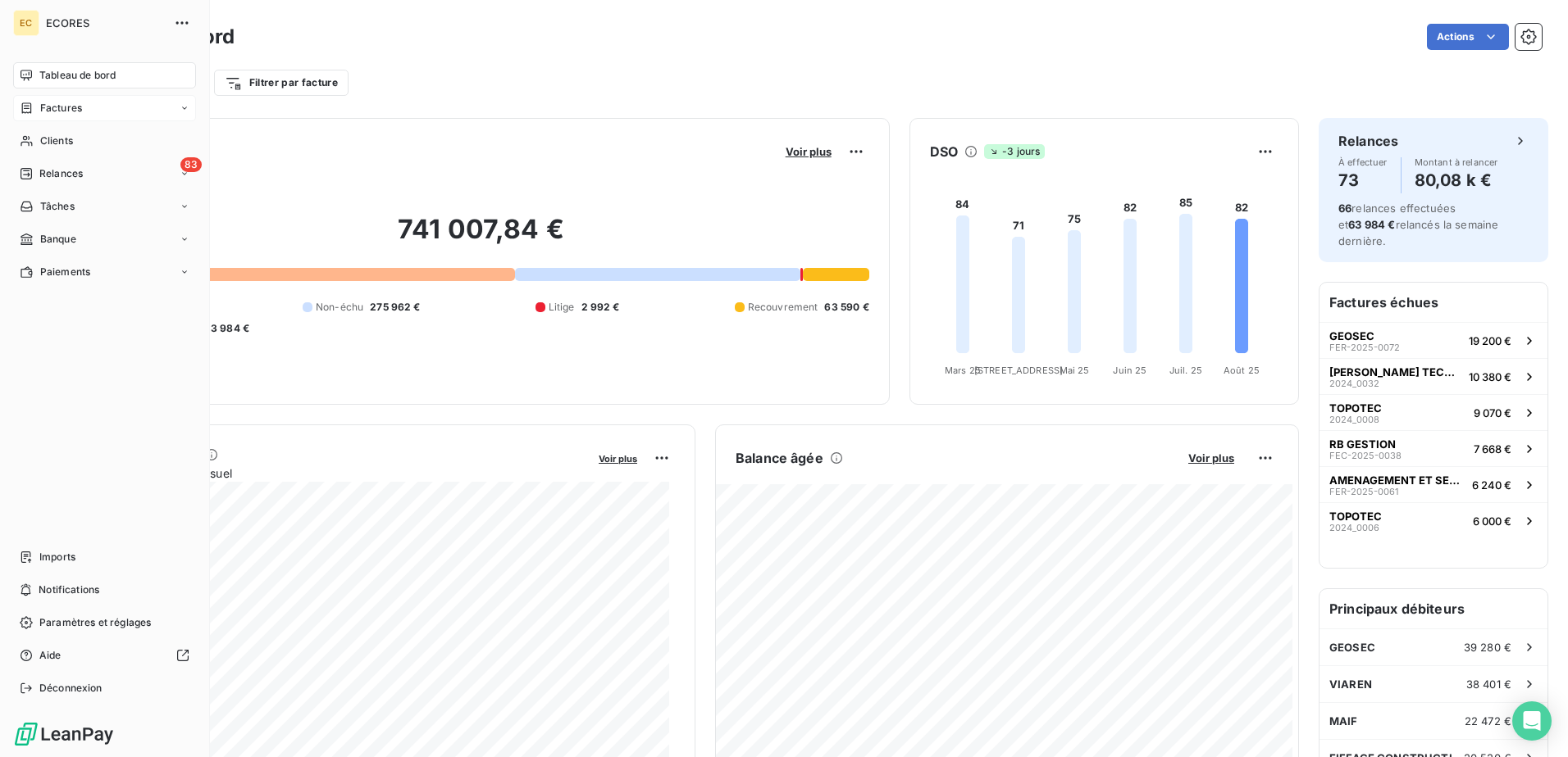
click at [54, 107] on span "Factures" at bounding box center [61, 108] width 42 height 15
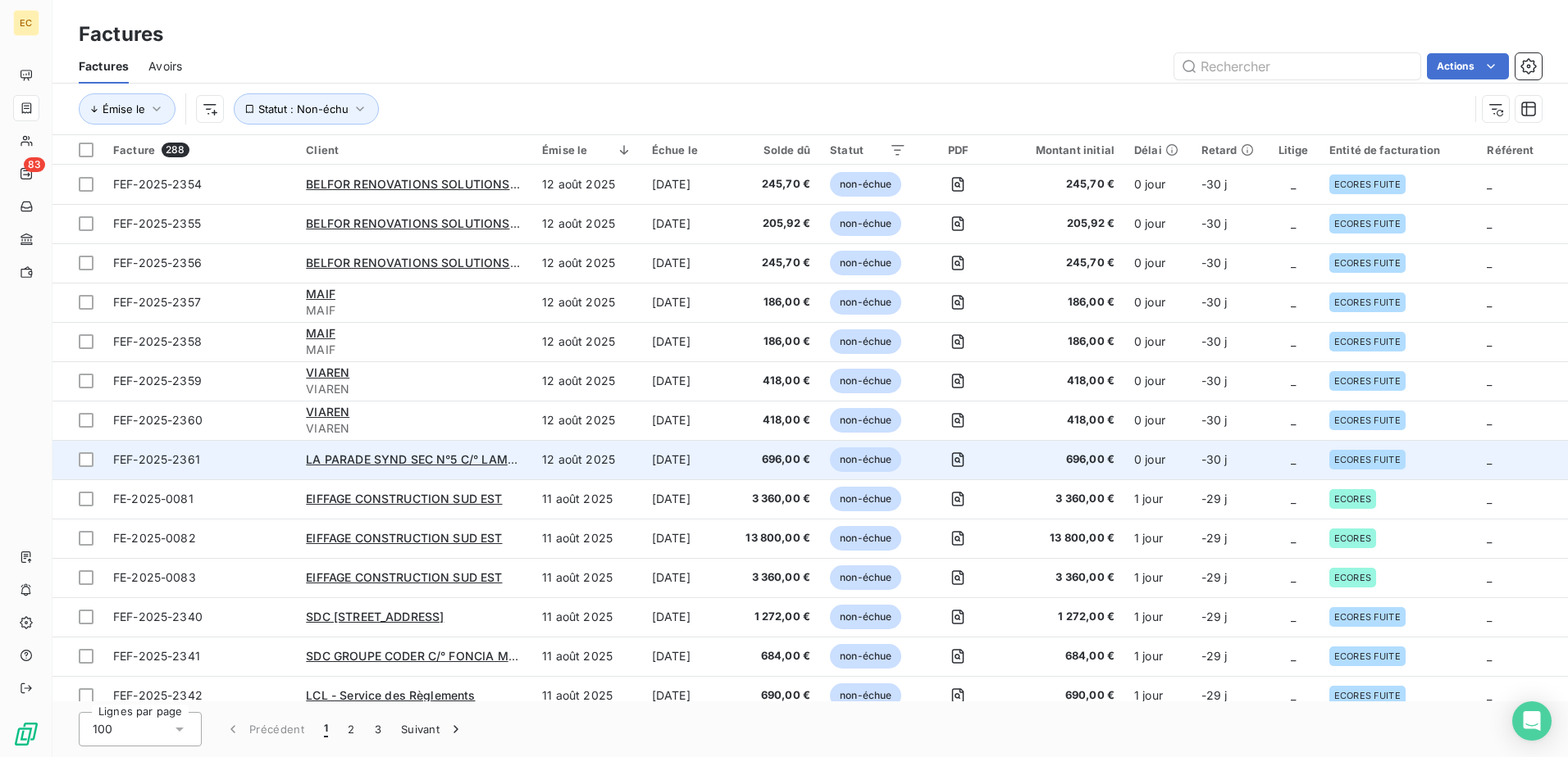
click at [1163, 462] on td "0 jour" at bounding box center [1158, 459] width 67 height 40
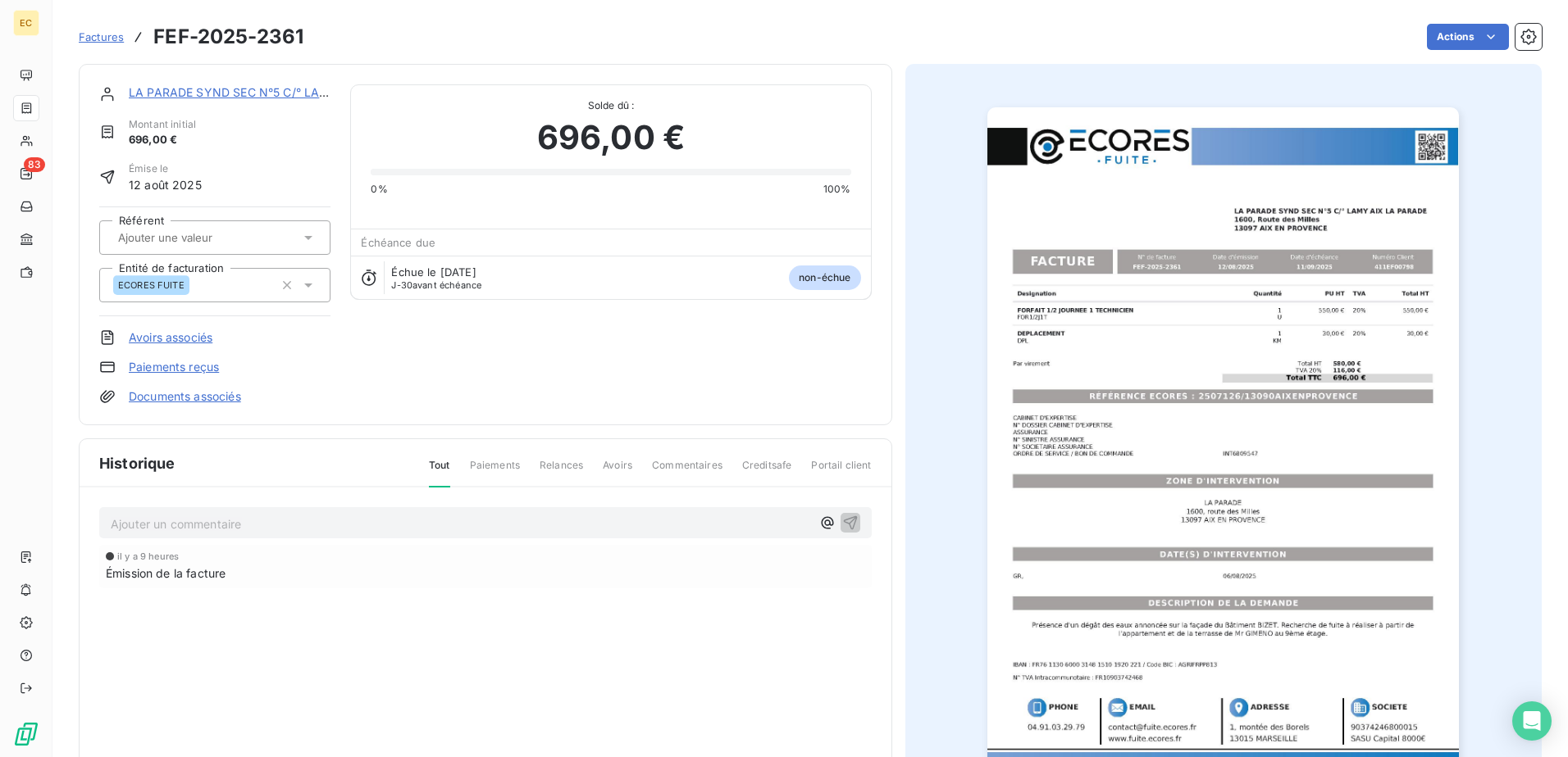
click at [176, 87] on link "LA PARADE SYND SEC N°5 C/° LAMY AIX LA PARADE" at bounding box center [279, 91] width 301 height 14
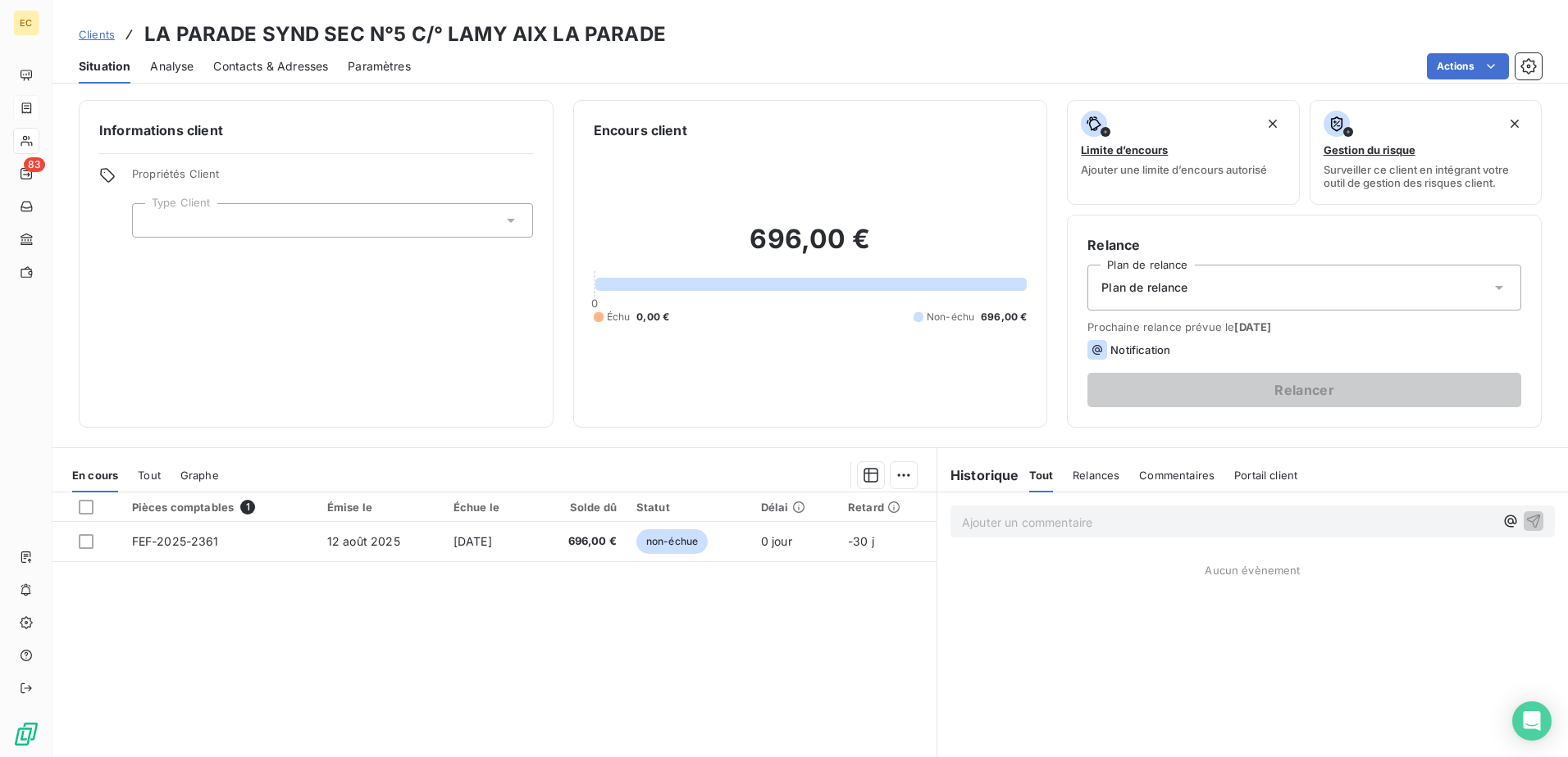
click at [388, 224] on div at bounding box center [332, 219] width 401 height 34
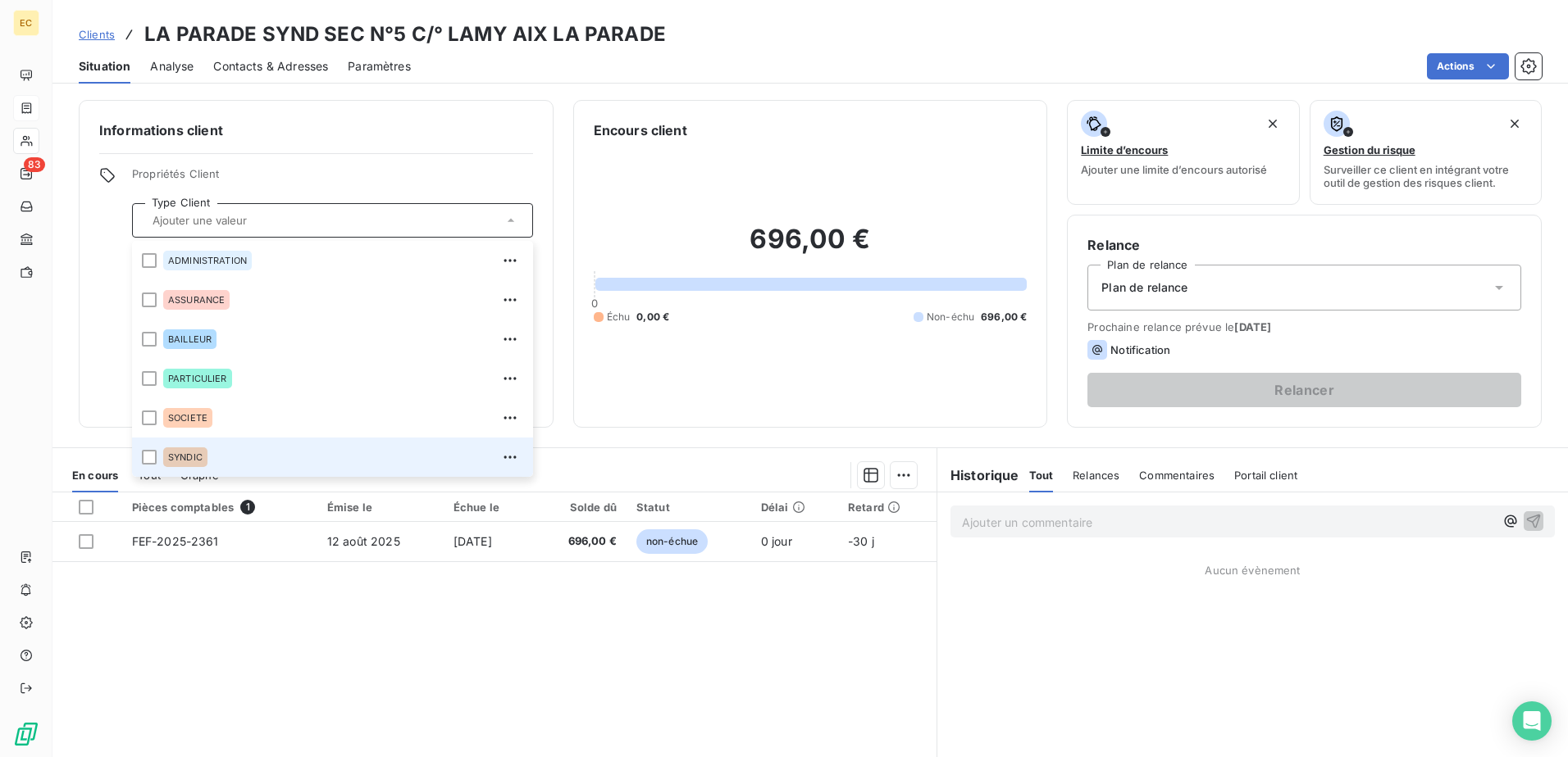
click at [221, 449] on div "SYNDIC" at bounding box center [343, 457] width 360 height 26
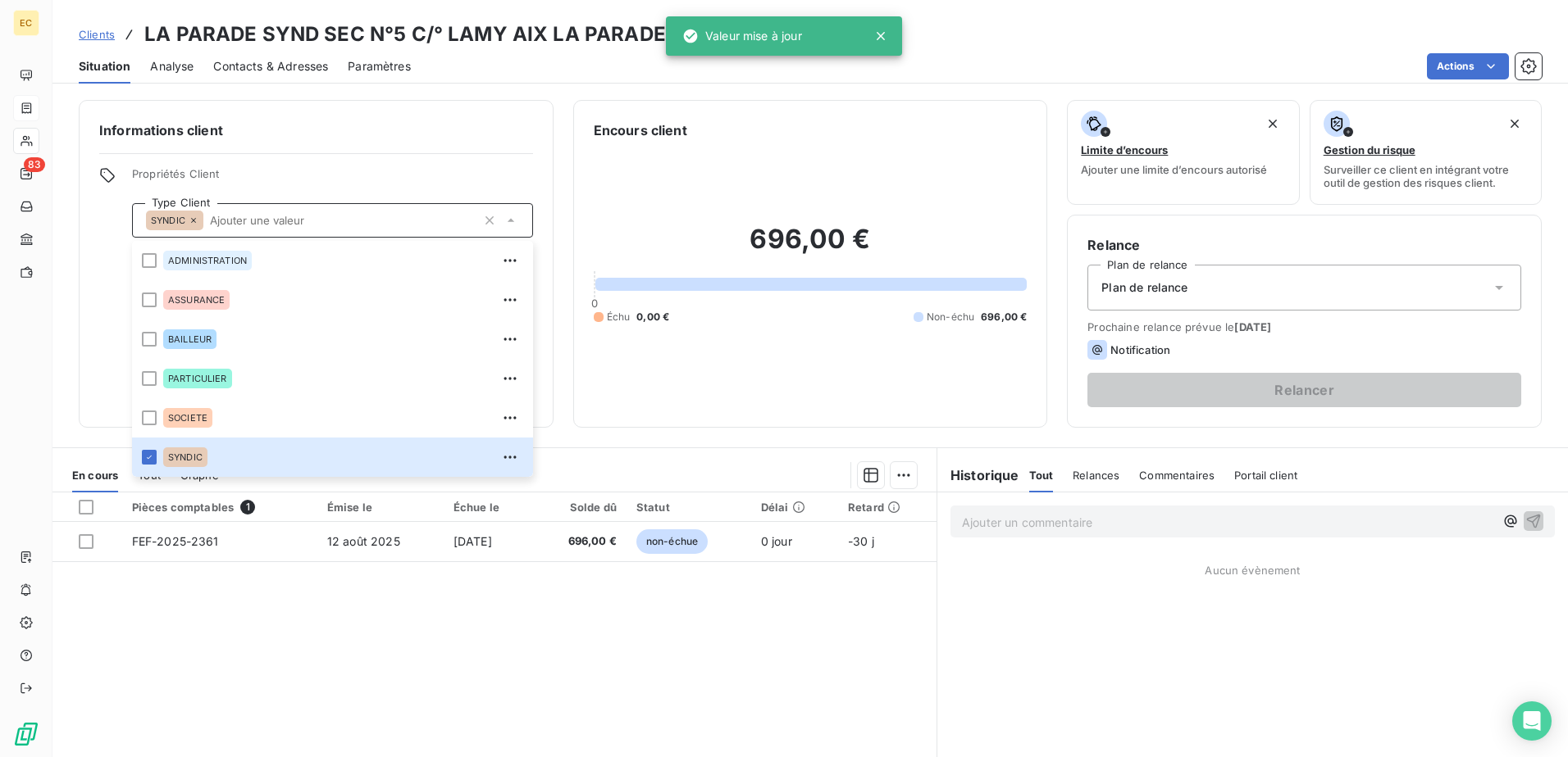
click at [1234, 283] on div "Plan de relance" at bounding box center [1304, 288] width 434 height 46
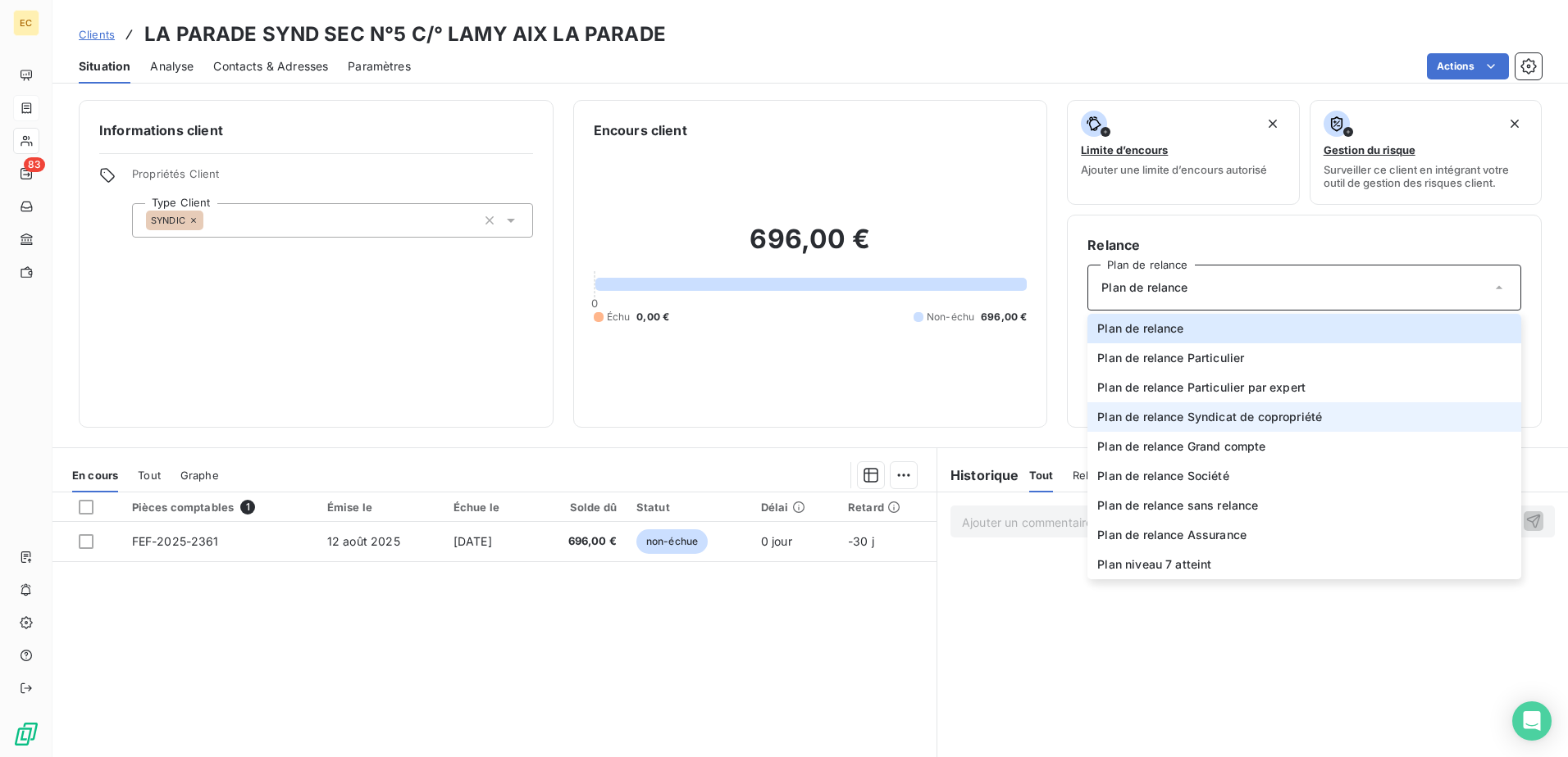
click at [1224, 416] on span "Plan de relance Syndicat de copropriété" at bounding box center [1209, 418] width 225 height 17
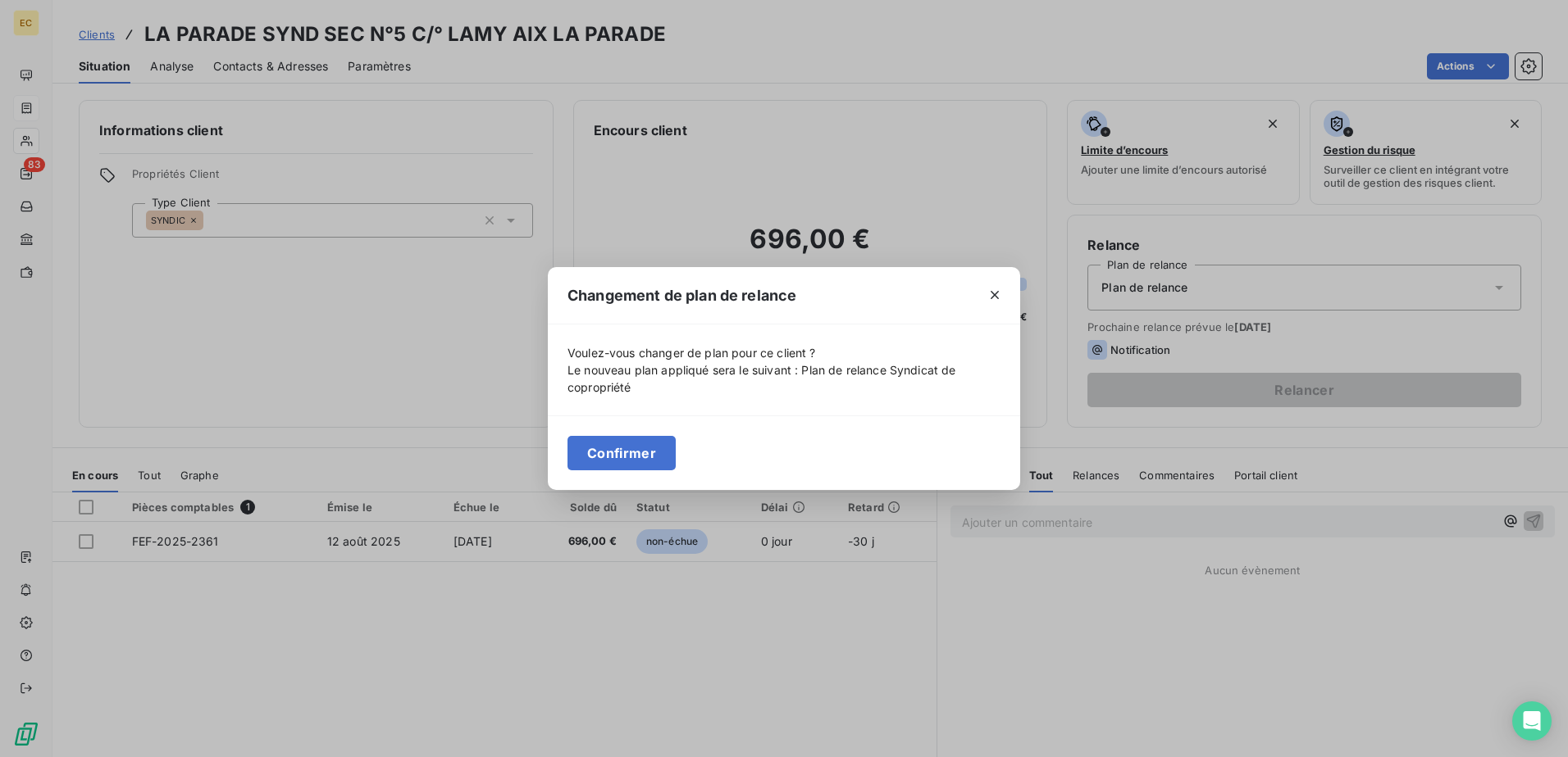
click at [628, 454] on button "Confirmer" at bounding box center [621, 453] width 108 height 34
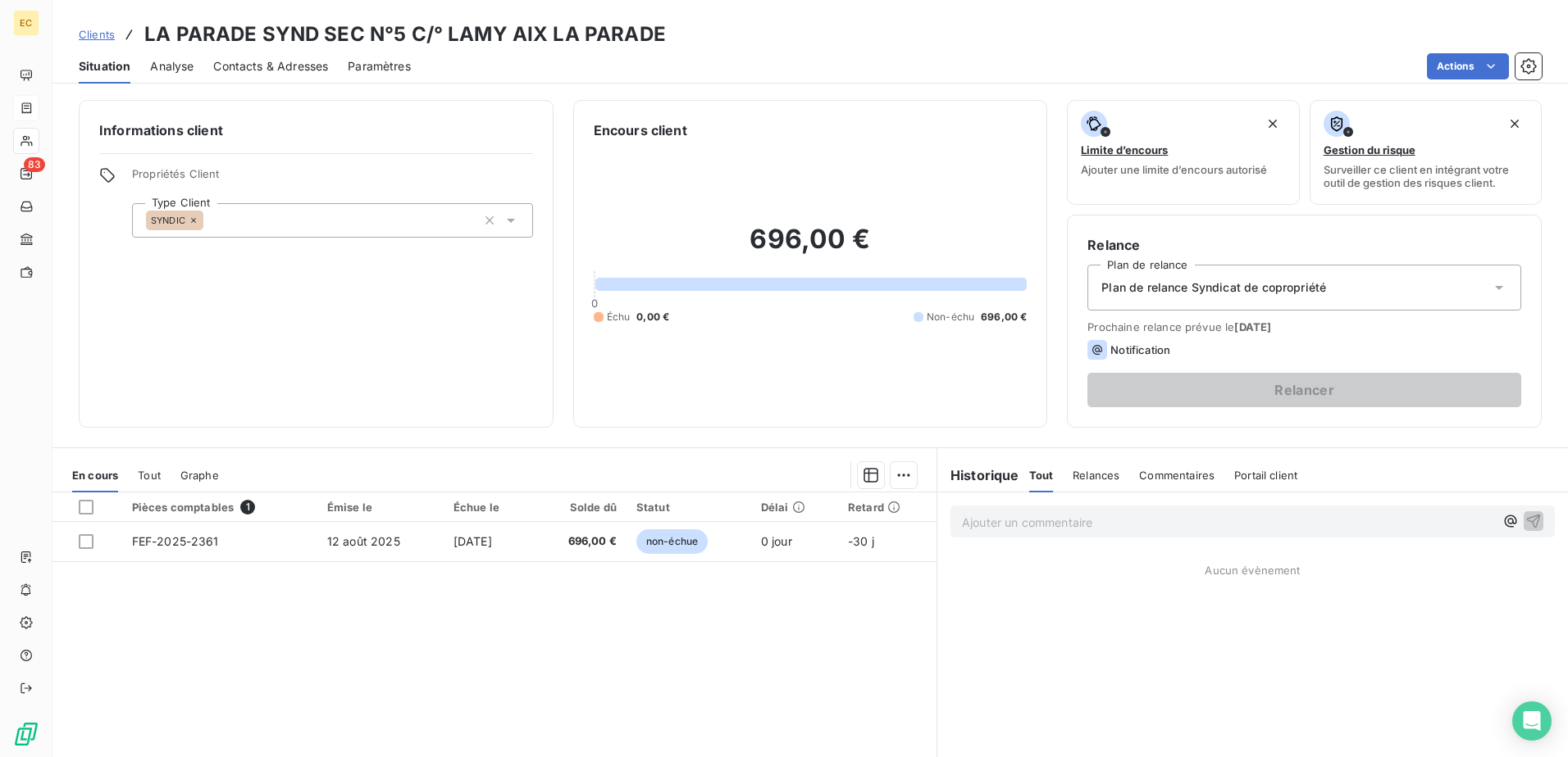
click at [278, 65] on span "Contacts & Adresses" at bounding box center [270, 66] width 114 height 17
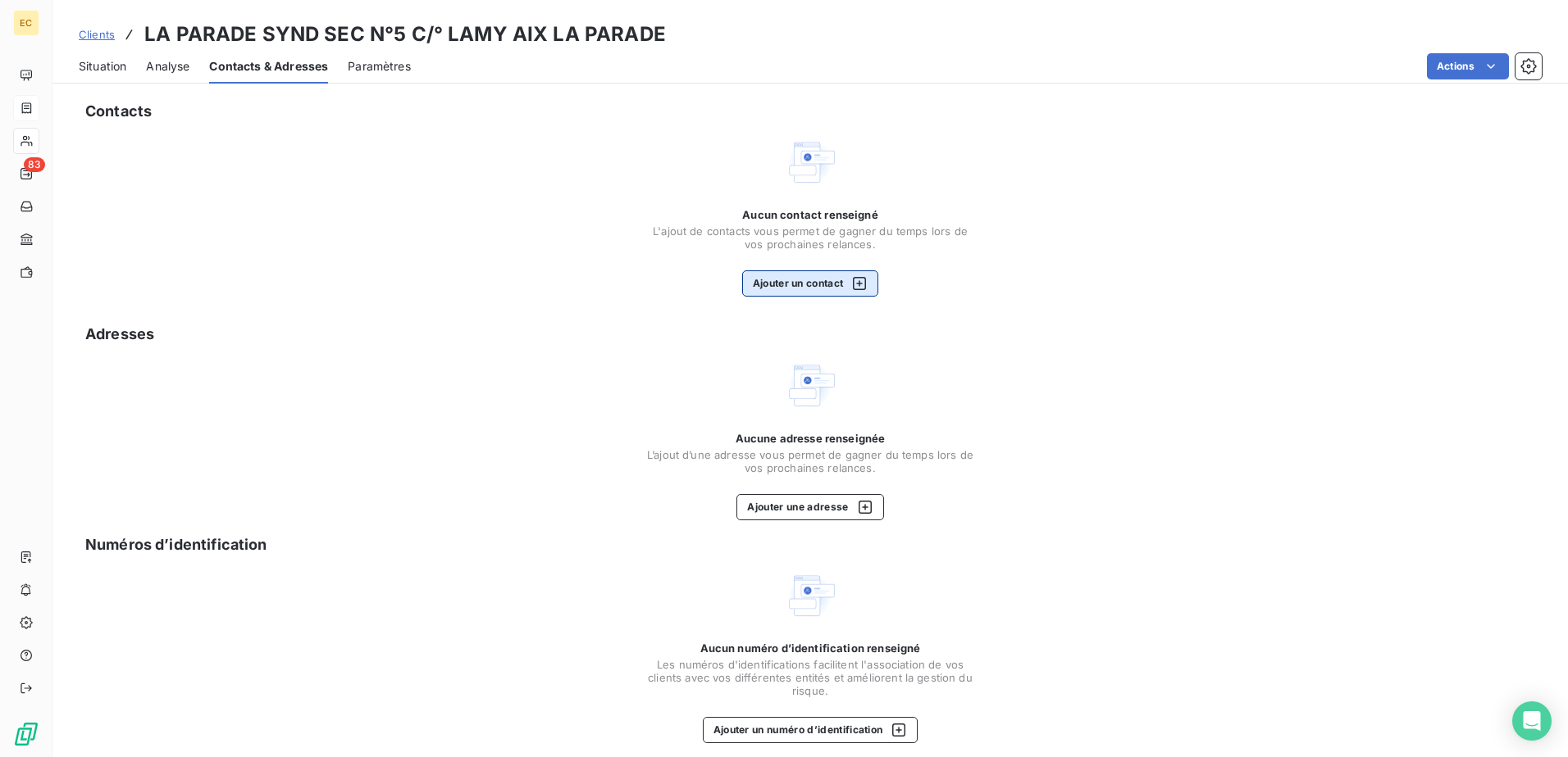
click at [762, 291] on button "Ajouter un contact" at bounding box center [811, 283] width 137 height 26
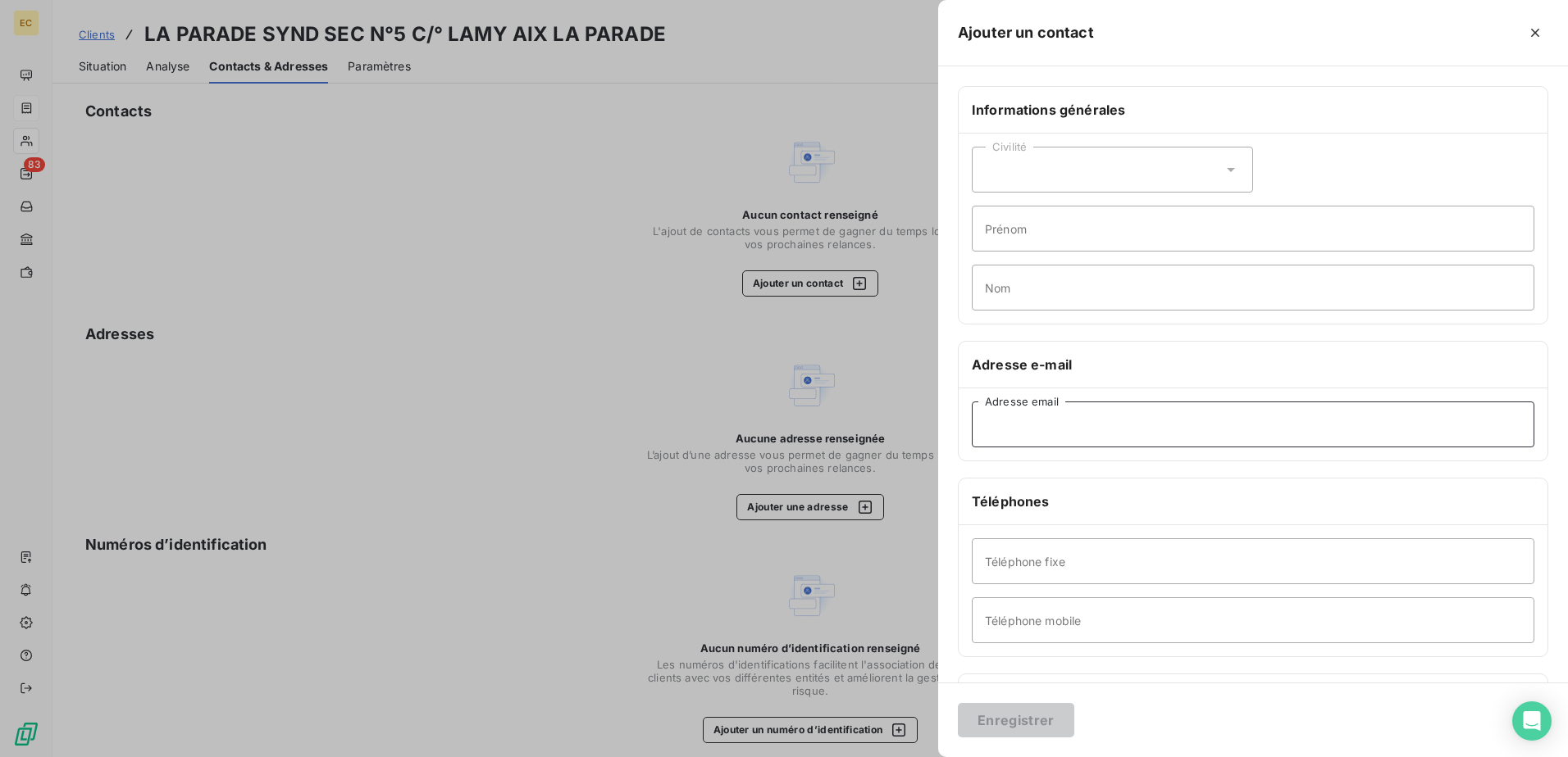
click at [1017, 425] on input "Adresse email" at bounding box center [1253, 425] width 563 height 46
paste input "[EMAIL_ADDRESS][DOMAIN_NAME]"
type input "[EMAIL_ADDRESS][DOMAIN_NAME]"
click at [996, 720] on button "Enregistrer" at bounding box center [1016, 720] width 116 height 34
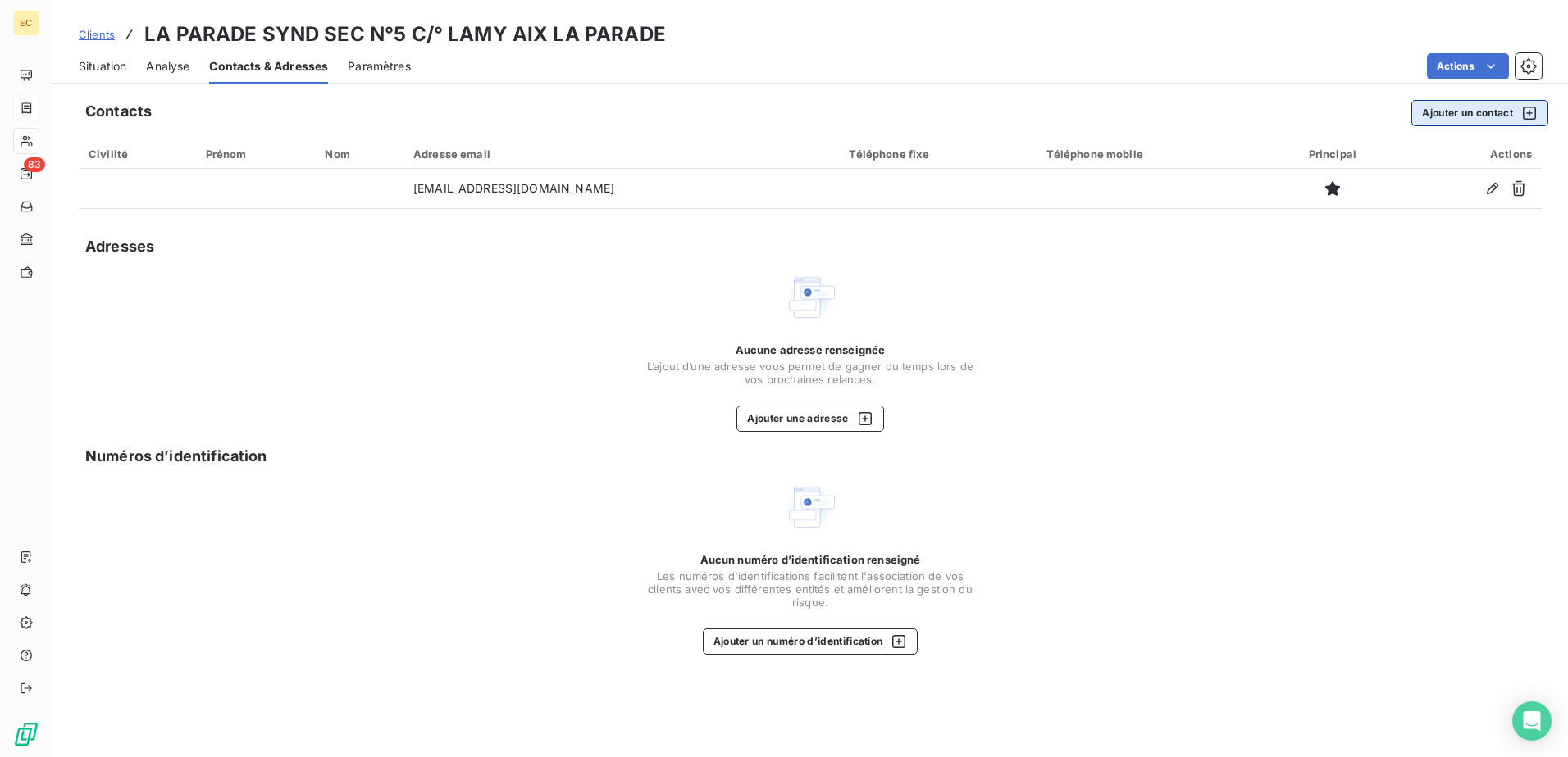
click at [1455, 112] on button "Ajouter un contact" at bounding box center [1479, 112] width 137 height 26
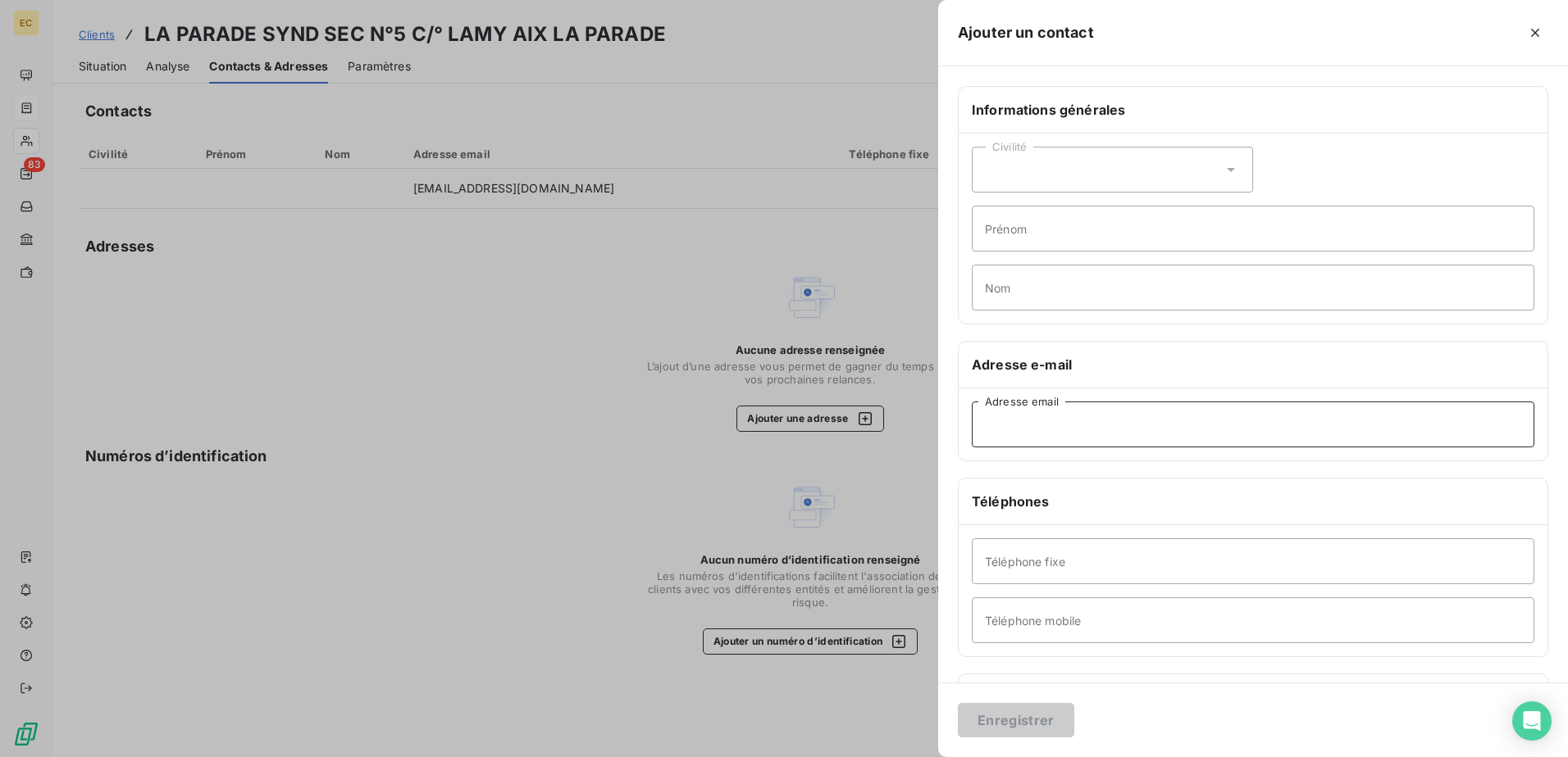
click at [1032, 410] on input "Adresse email" at bounding box center [1253, 425] width 563 height 46
paste input "[EMAIL_ADDRESS][DOMAIN_NAME]"
type input "[EMAIL_ADDRESS][DOMAIN_NAME]"
click at [993, 700] on div "Enregistrer" at bounding box center [1253, 720] width 630 height 75
click at [981, 720] on button "Enregistrer" at bounding box center [1016, 720] width 116 height 34
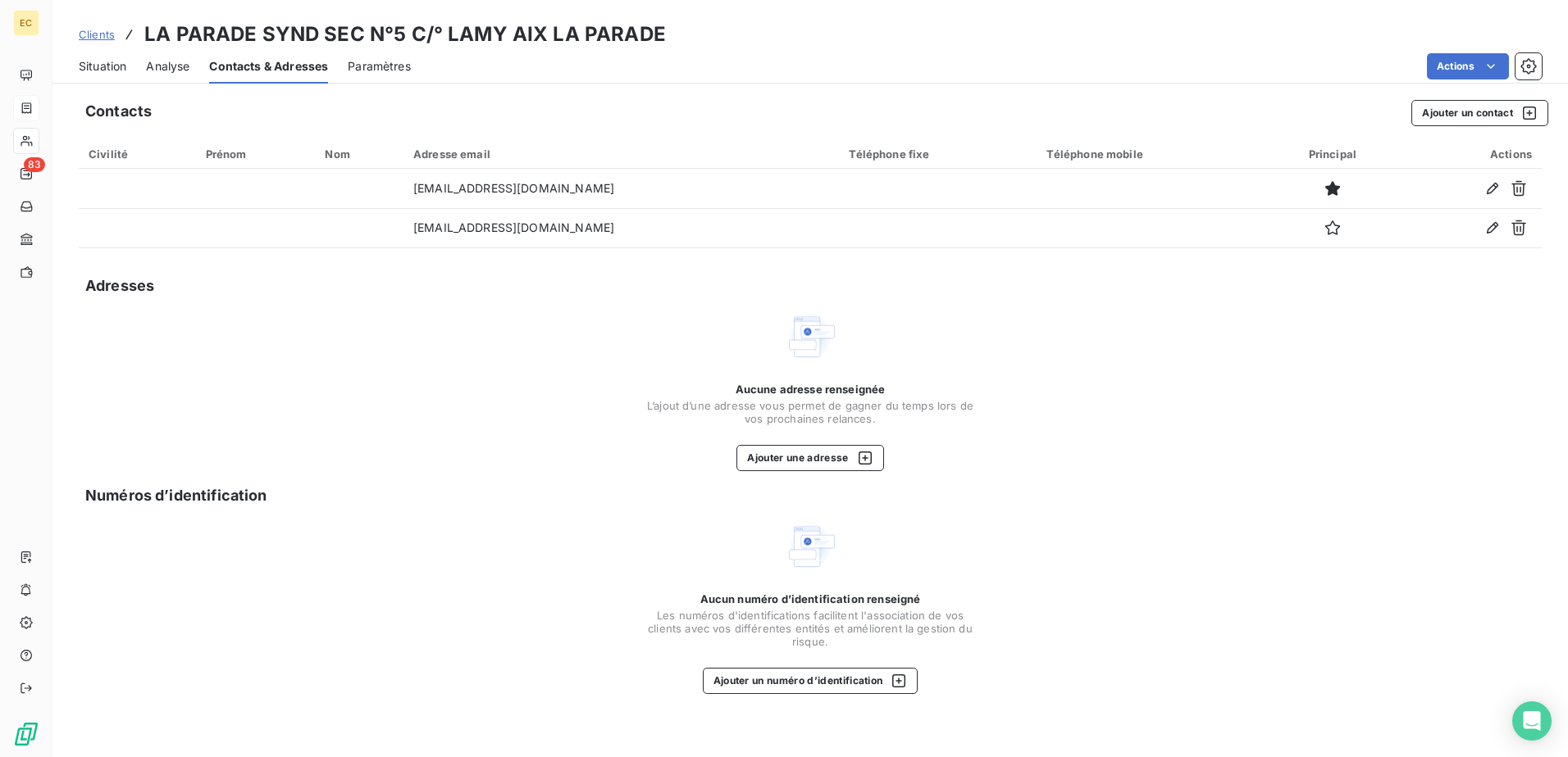
click at [178, 67] on span "Analyse" at bounding box center [167, 66] width 43 height 17
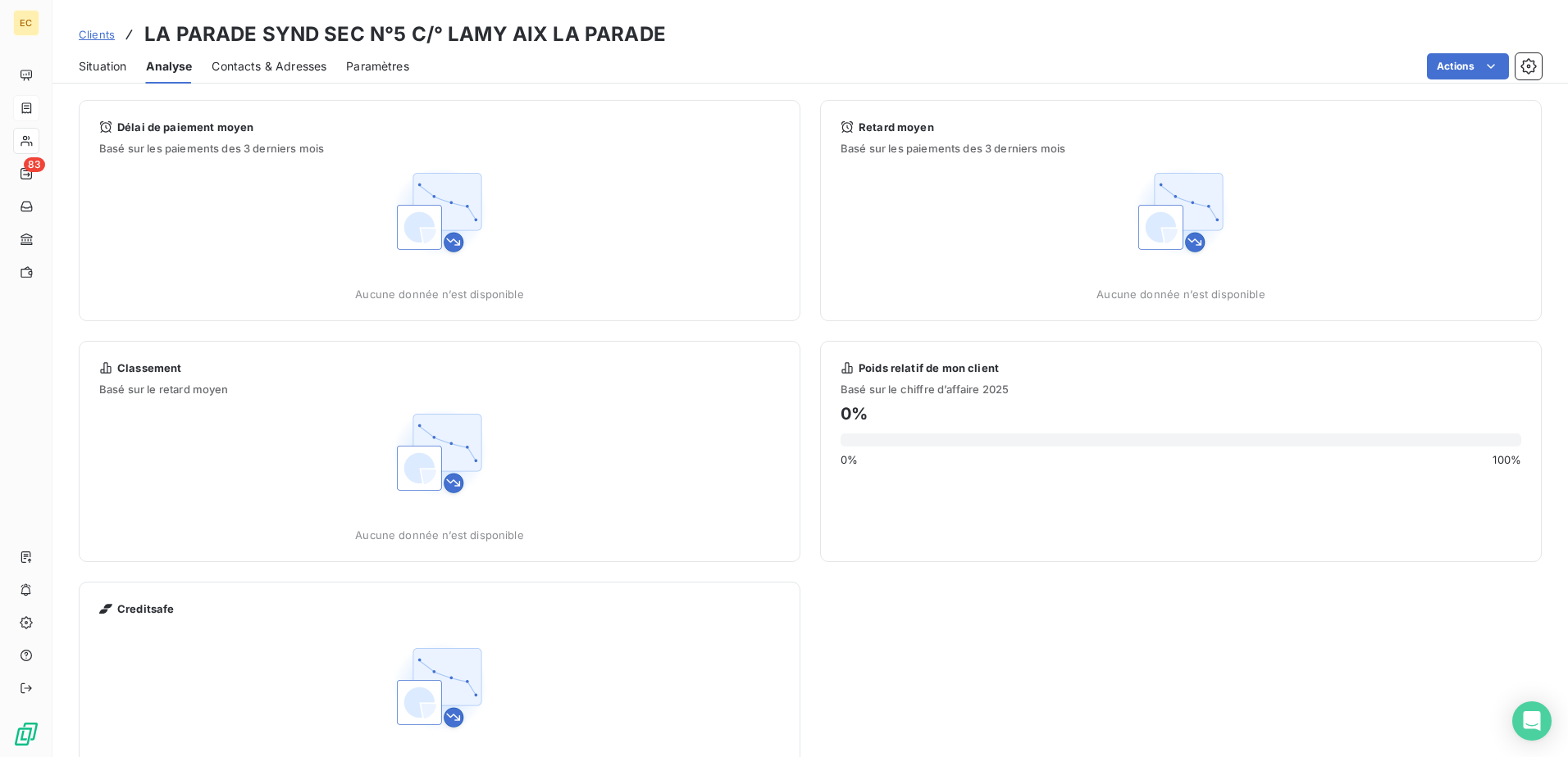
click at [101, 70] on span "Situation" at bounding box center [102, 66] width 48 height 17
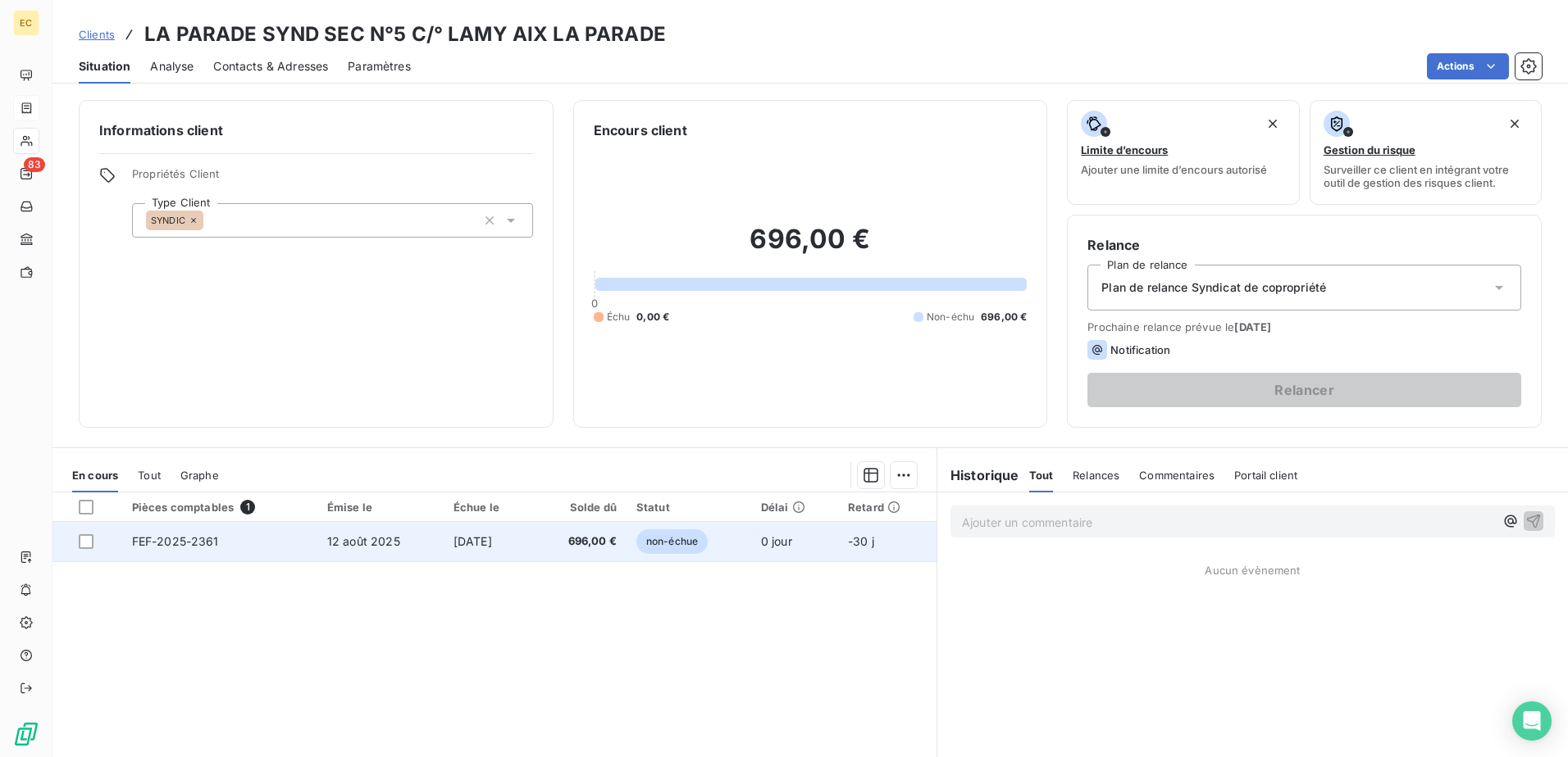
click at [300, 543] on td "FEF-2025-2361" at bounding box center [220, 541] width 196 height 40
